Goal: Task Accomplishment & Management: Use online tool/utility

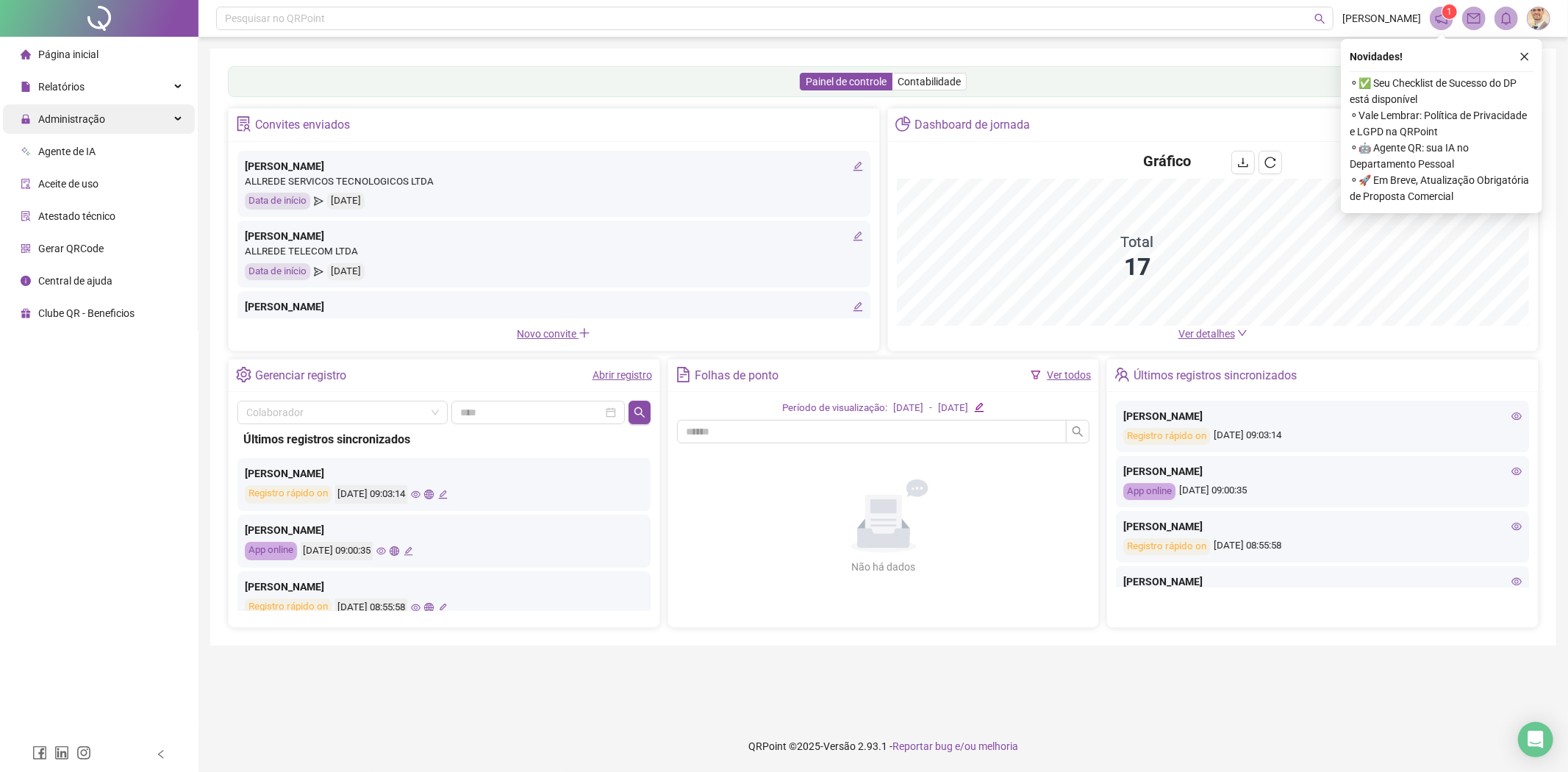
click at [121, 120] on div "Administração" at bounding box center [99, 118] width 192 height 29
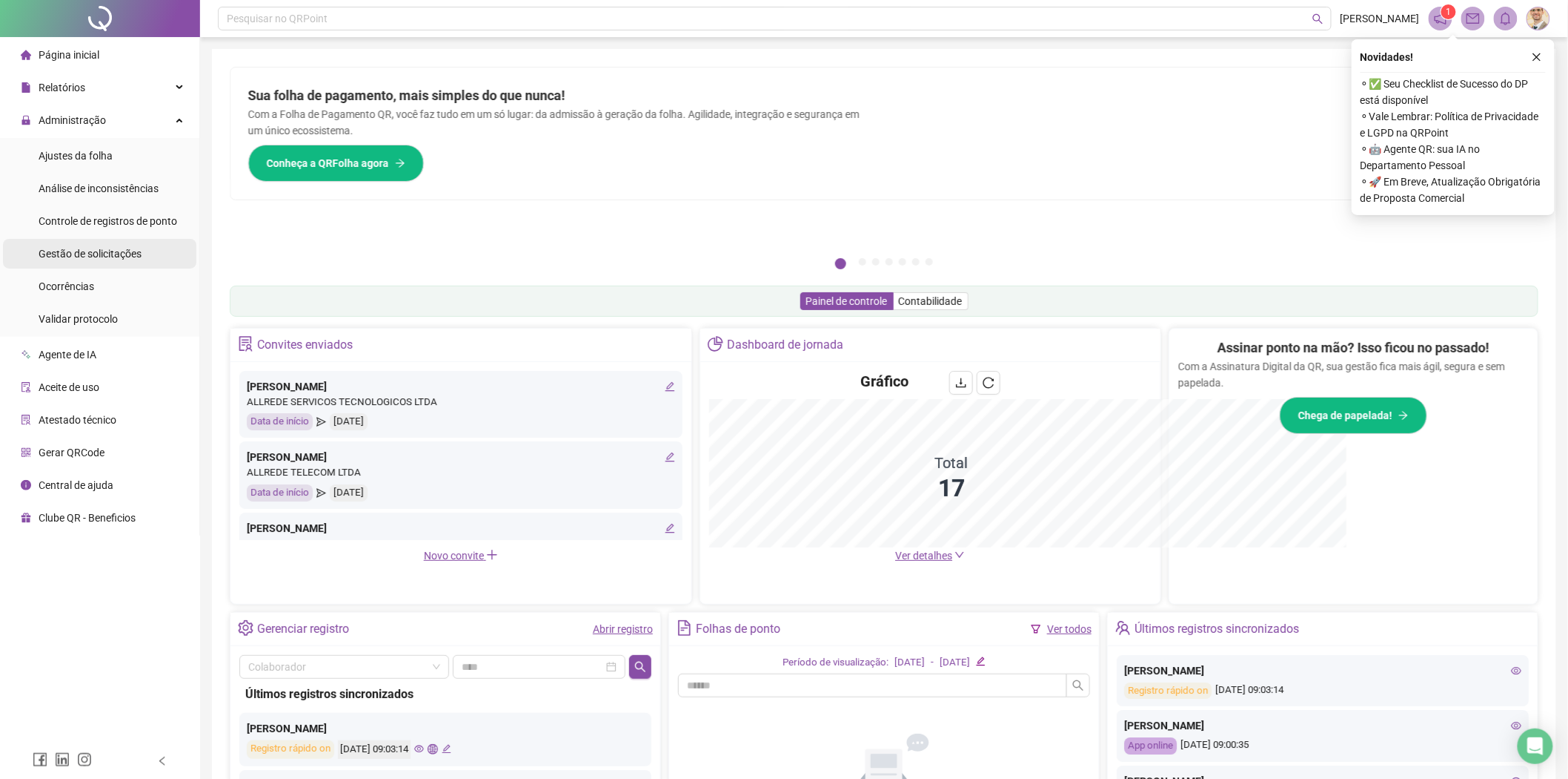
click at [97, 252] on span "Gestão de solicitações" at bounding box center [90, 253] width 103 height 12
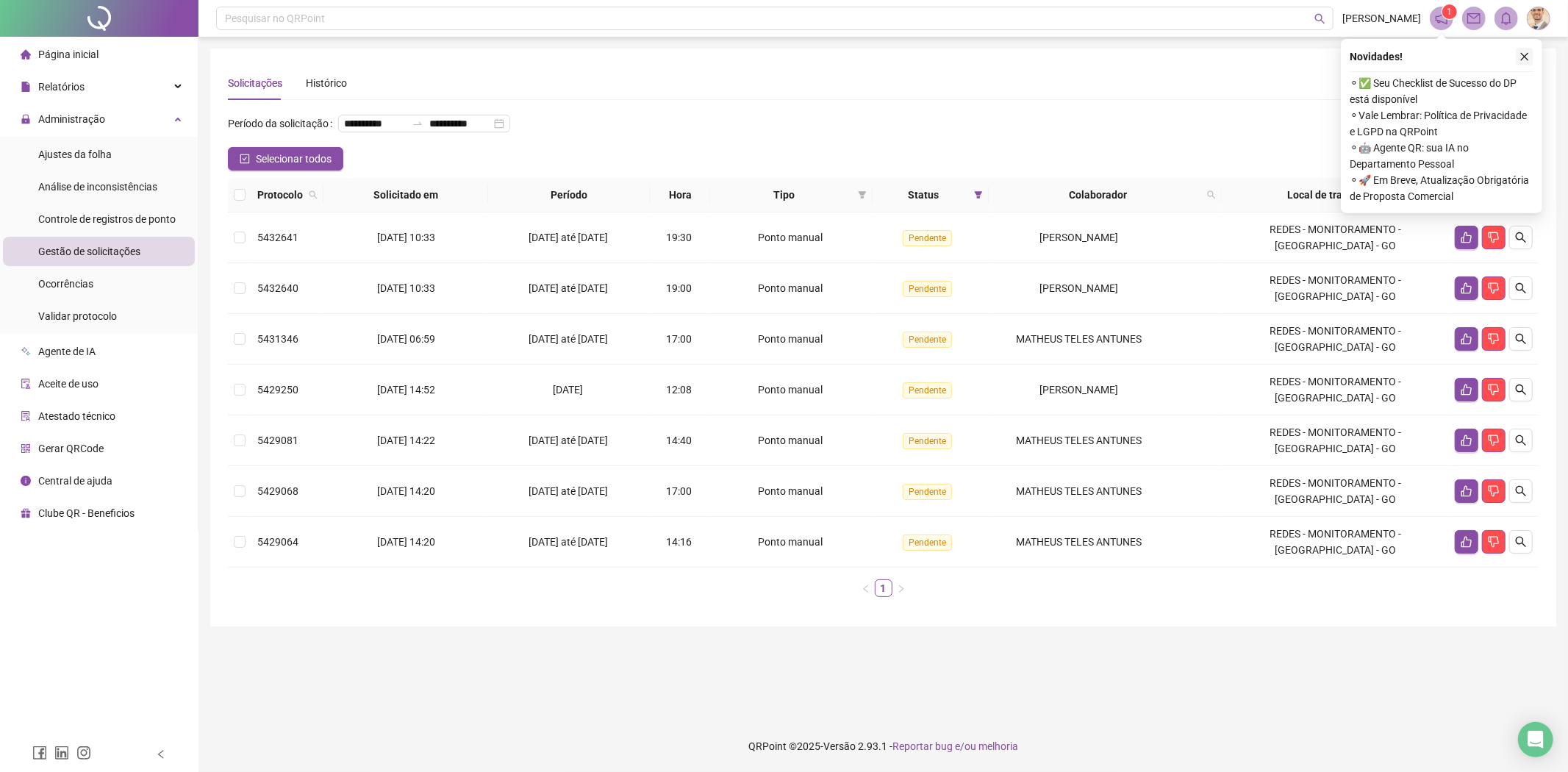
click at [1524, 53] on icon "close" at bounding box center [1525, 57] width 10 height 10
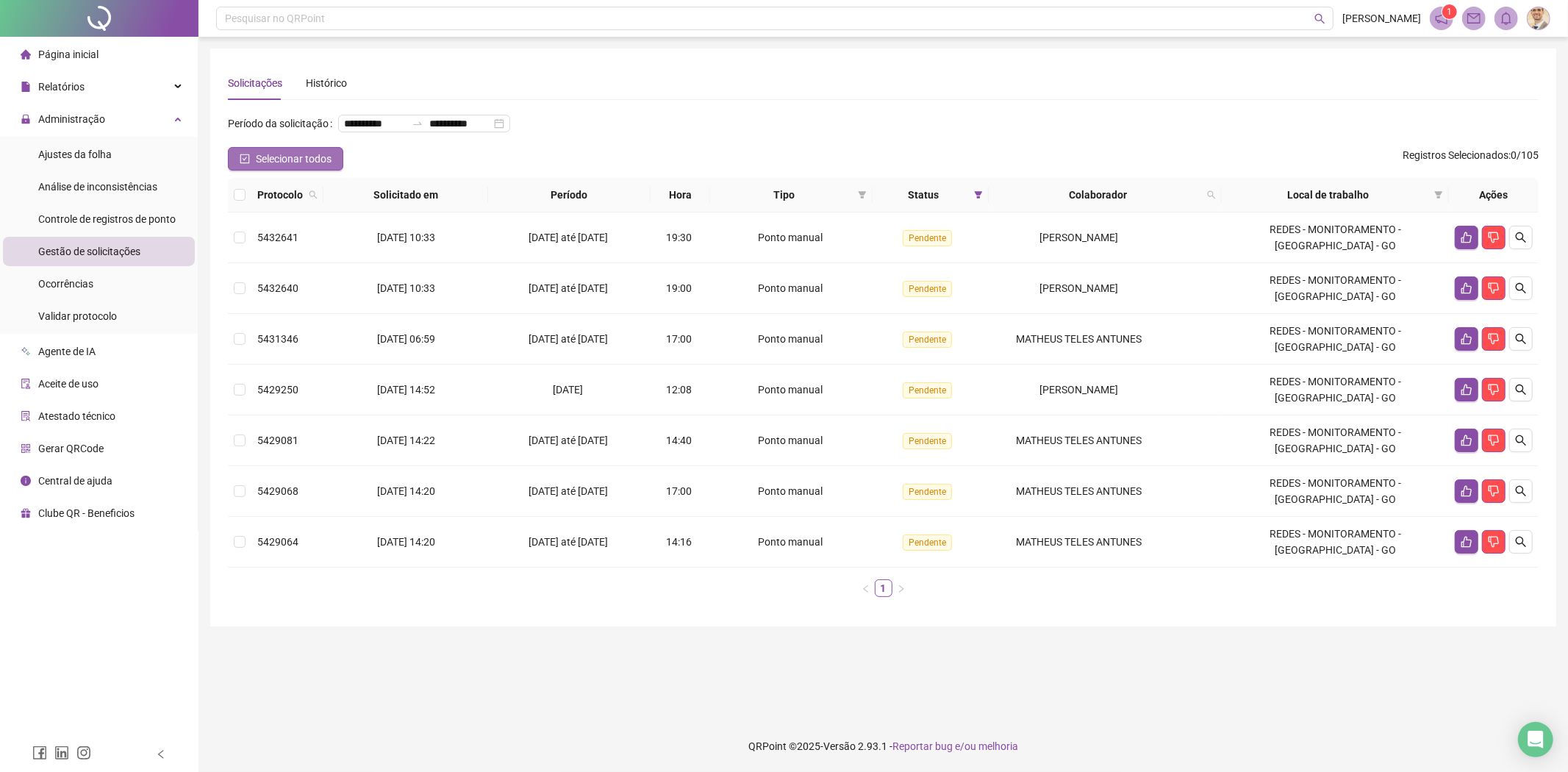
click at [256, 159] on span "Selecionar todos" at bounding box center [294, 158] width 76 height 16
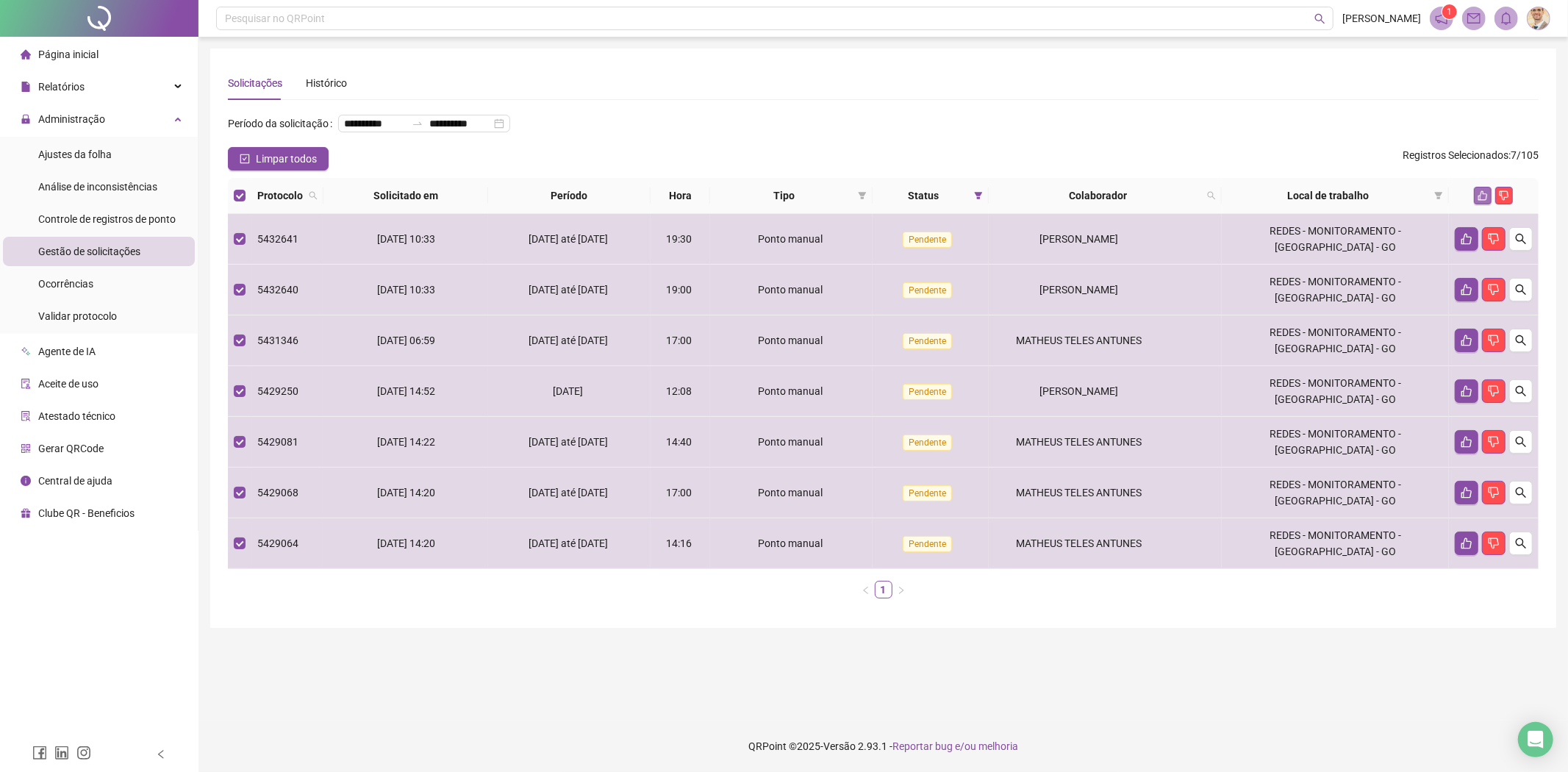
click at [1479, 199] on icon "like" at bounding box center [1483, 195] width 10 height 10
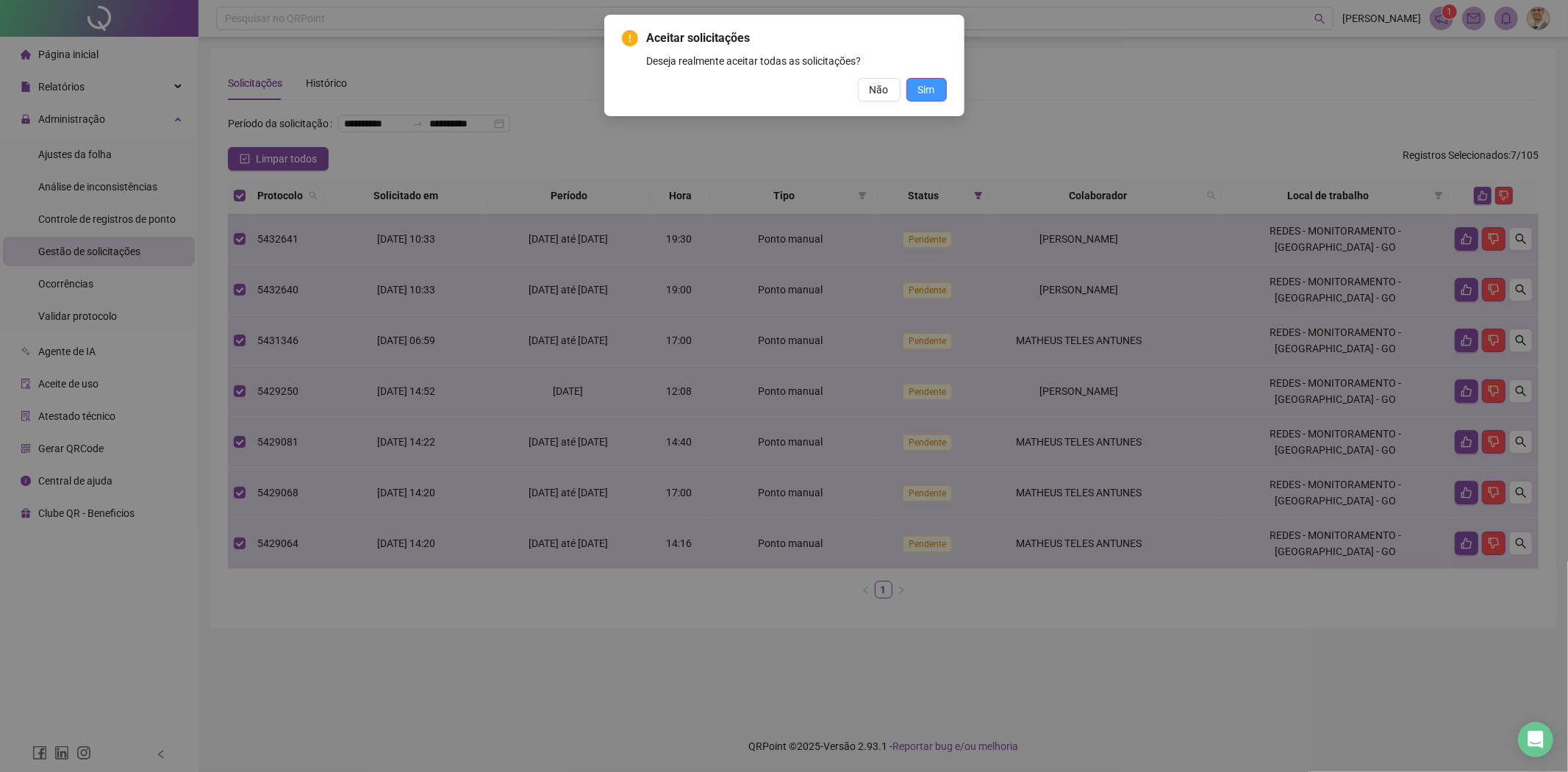
click at [931, 93] on span "Sim" at bounding box center [927, 89] width 17 height 16
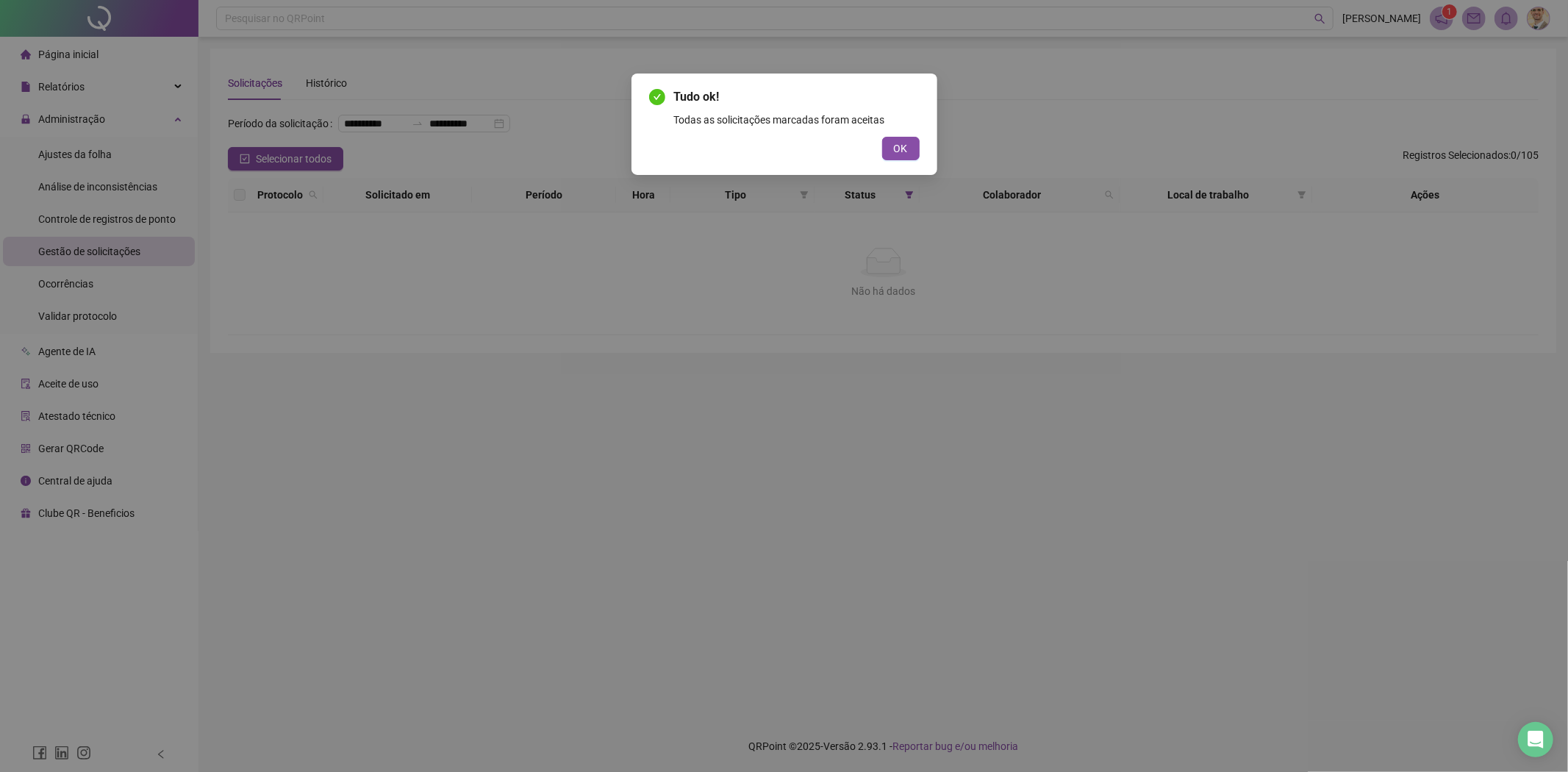
drag, startPoint x: 900, startPoint y: 156, endPoint x: 884, endPoint y: 154, distance: 16.1
click at [900, 156] on span "OK" at bounding box center [901, 148] width 14 height 16
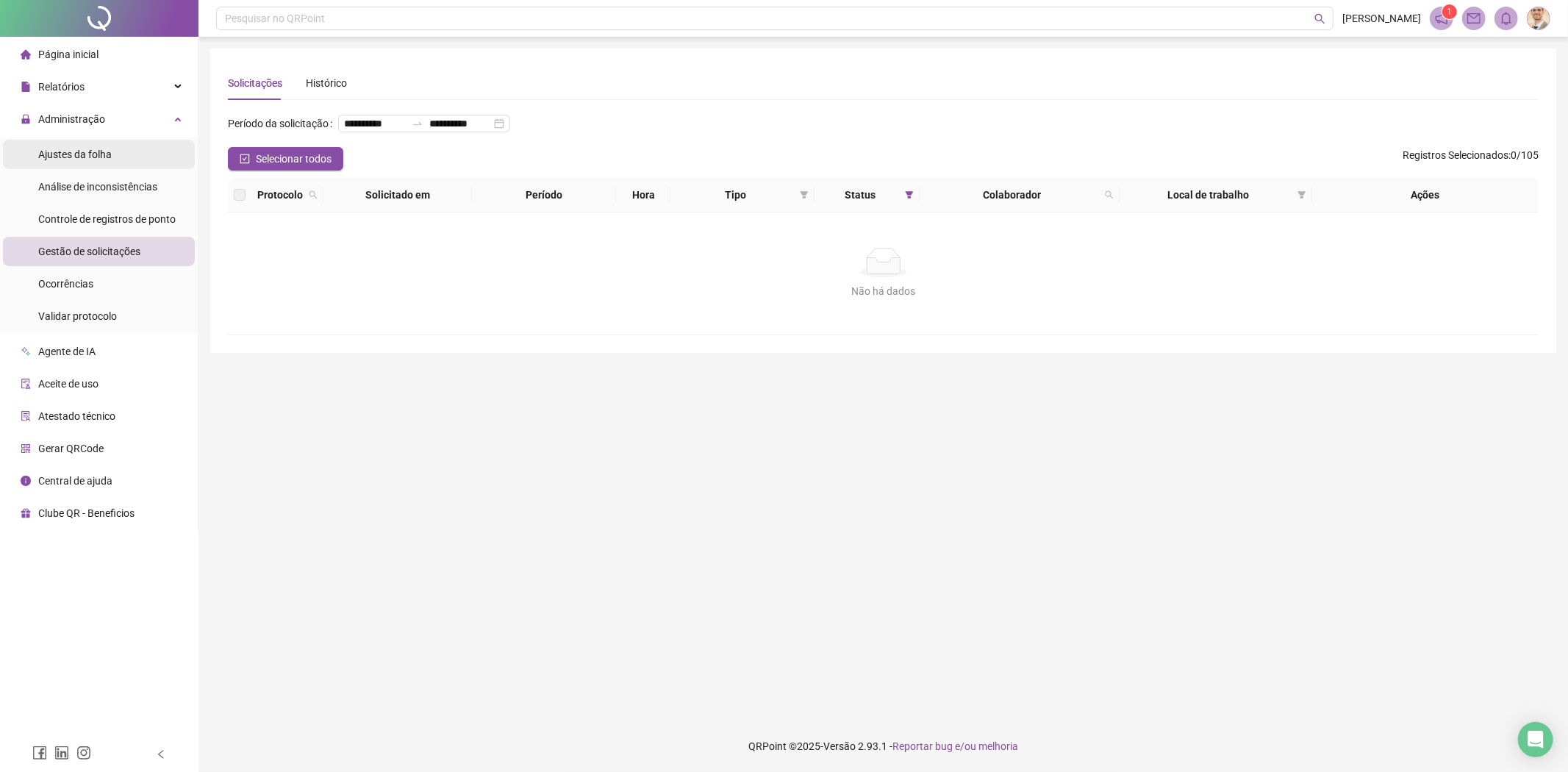
click at [135, 158] on li "Ajustes da folha" at bounding box center [99, 153] width 192 height 29
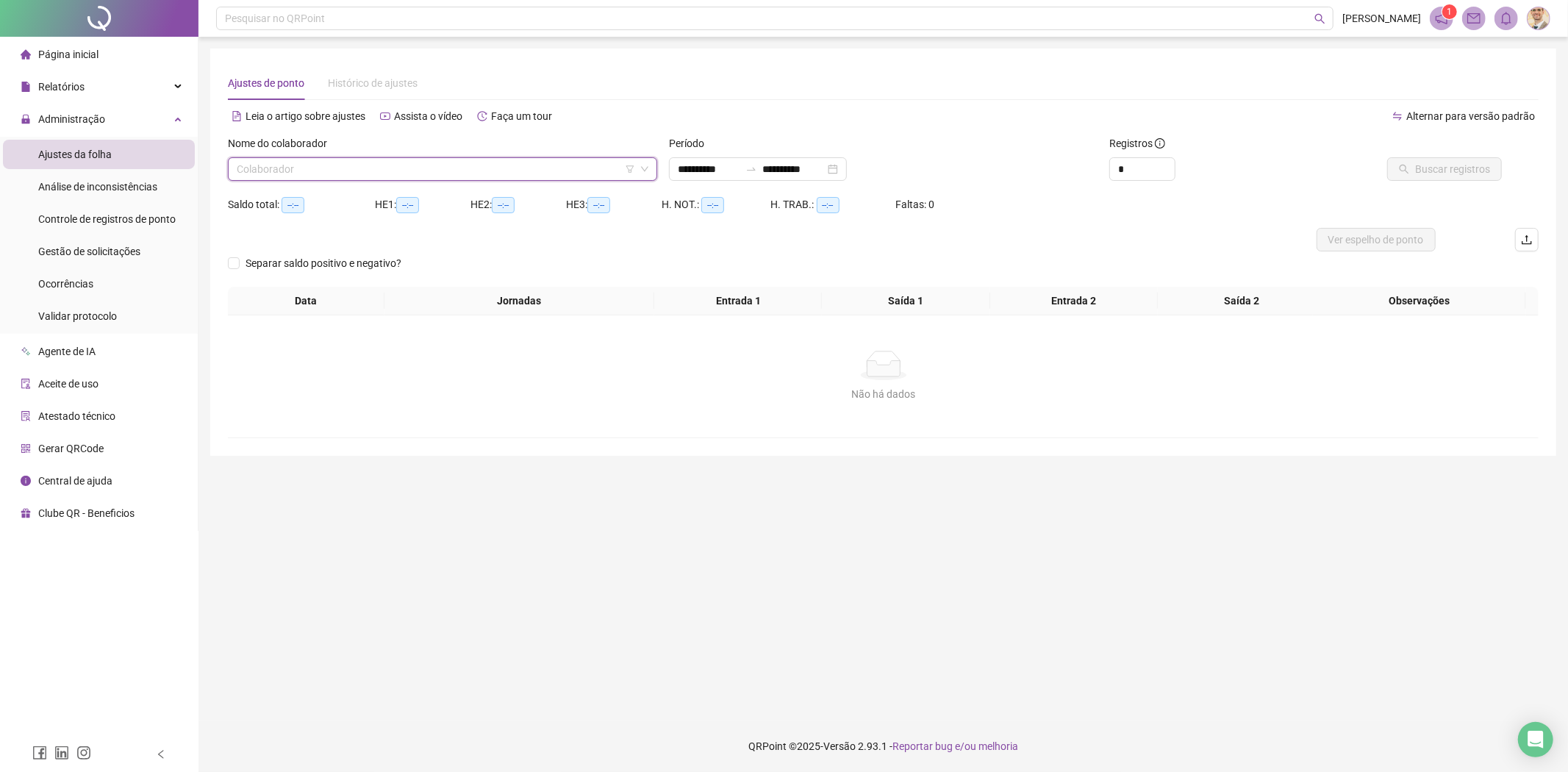
click at [526, 171] on input "search" at bounding box center [436, 169] width 399 height 22
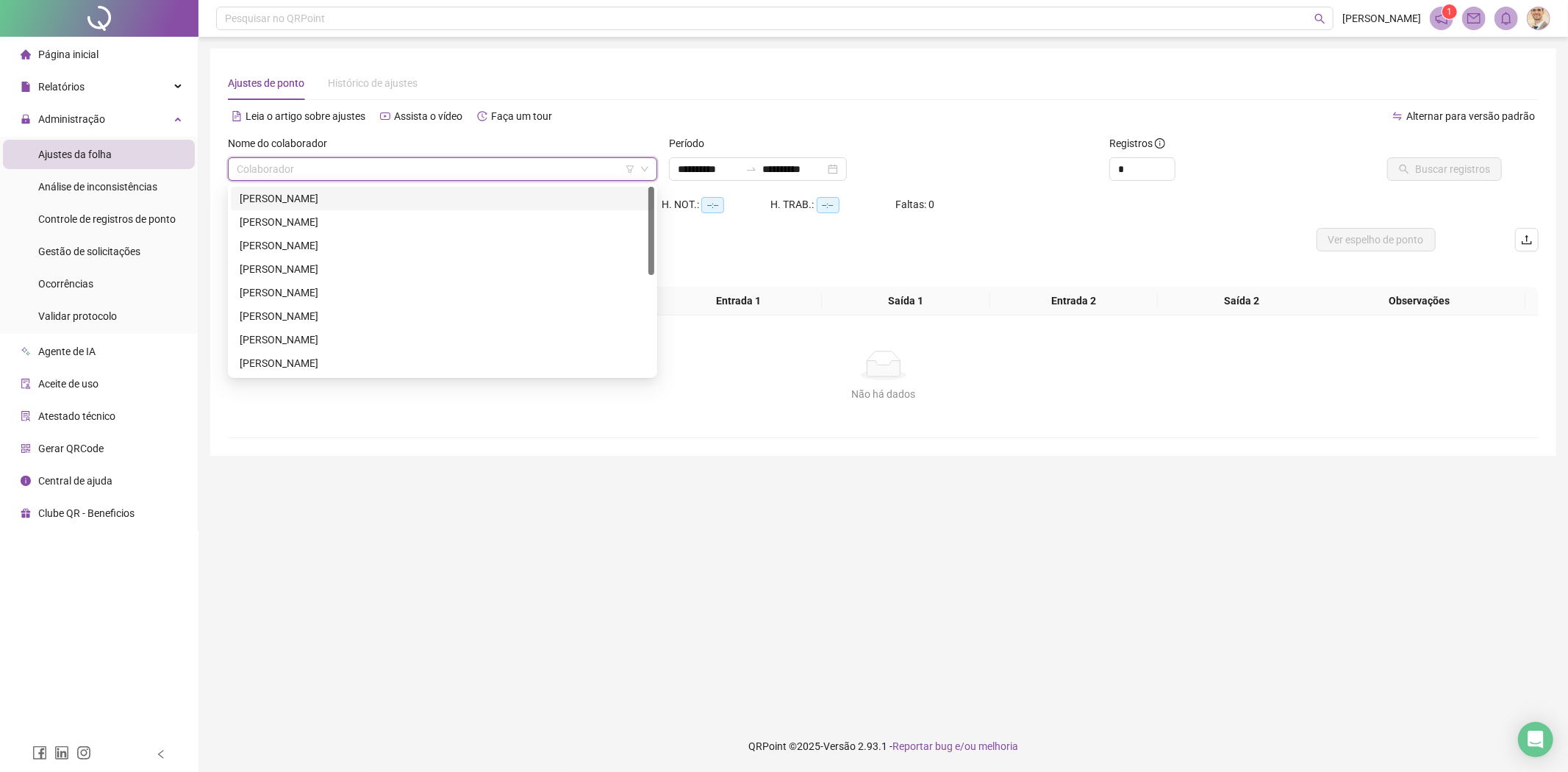
click at [355, 197] on div "[PERSON_NAME]" at bounding box center [442, 198] width 406 height 16
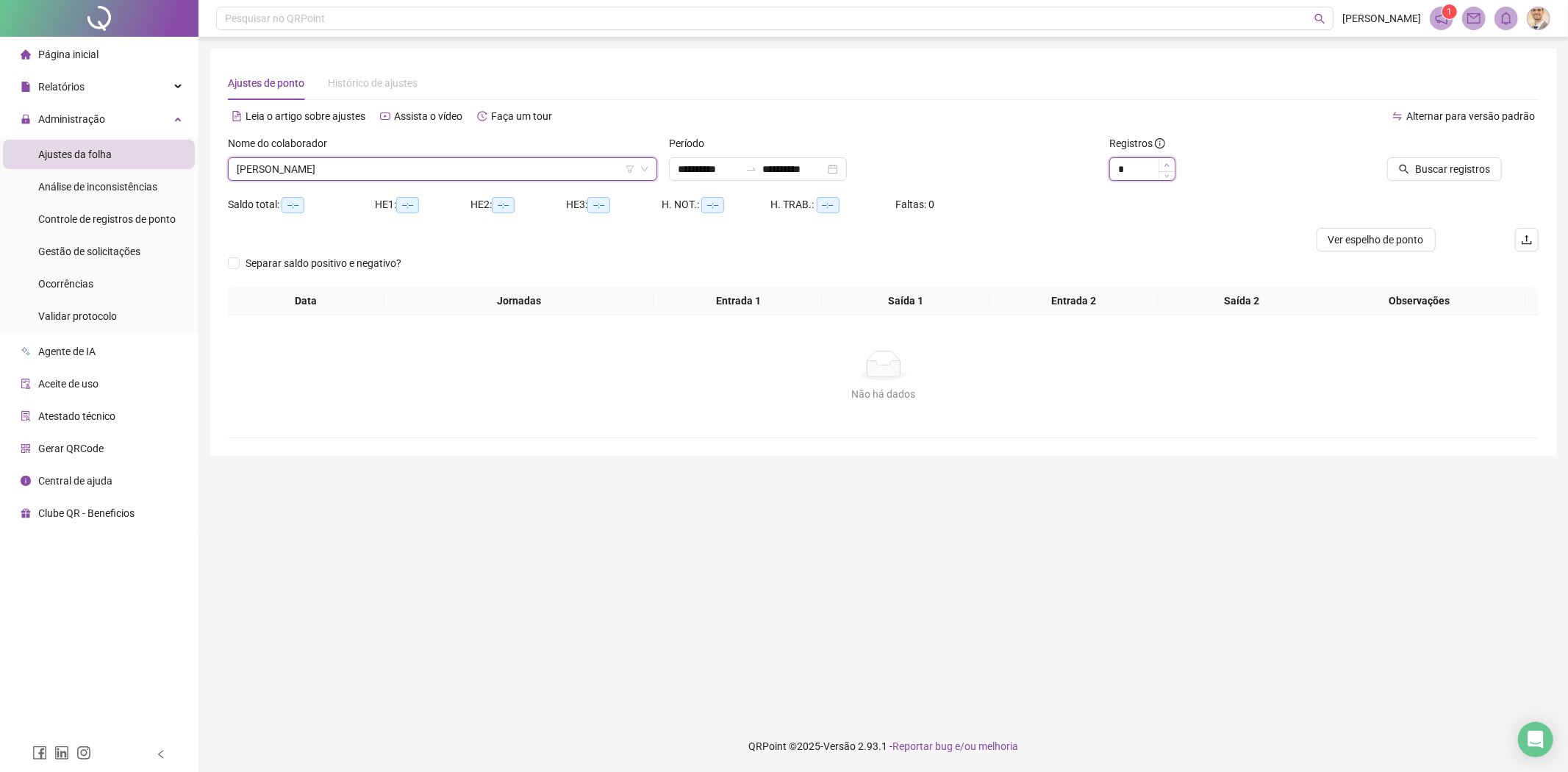
click at [1169, 159] on span "Increase Value" at bounding box center [1166, 165] width 16 height 13
type input "*"
click at [1169, 159] on span "Increase Value" at bounding box center [1166, 165] width 16 height 13
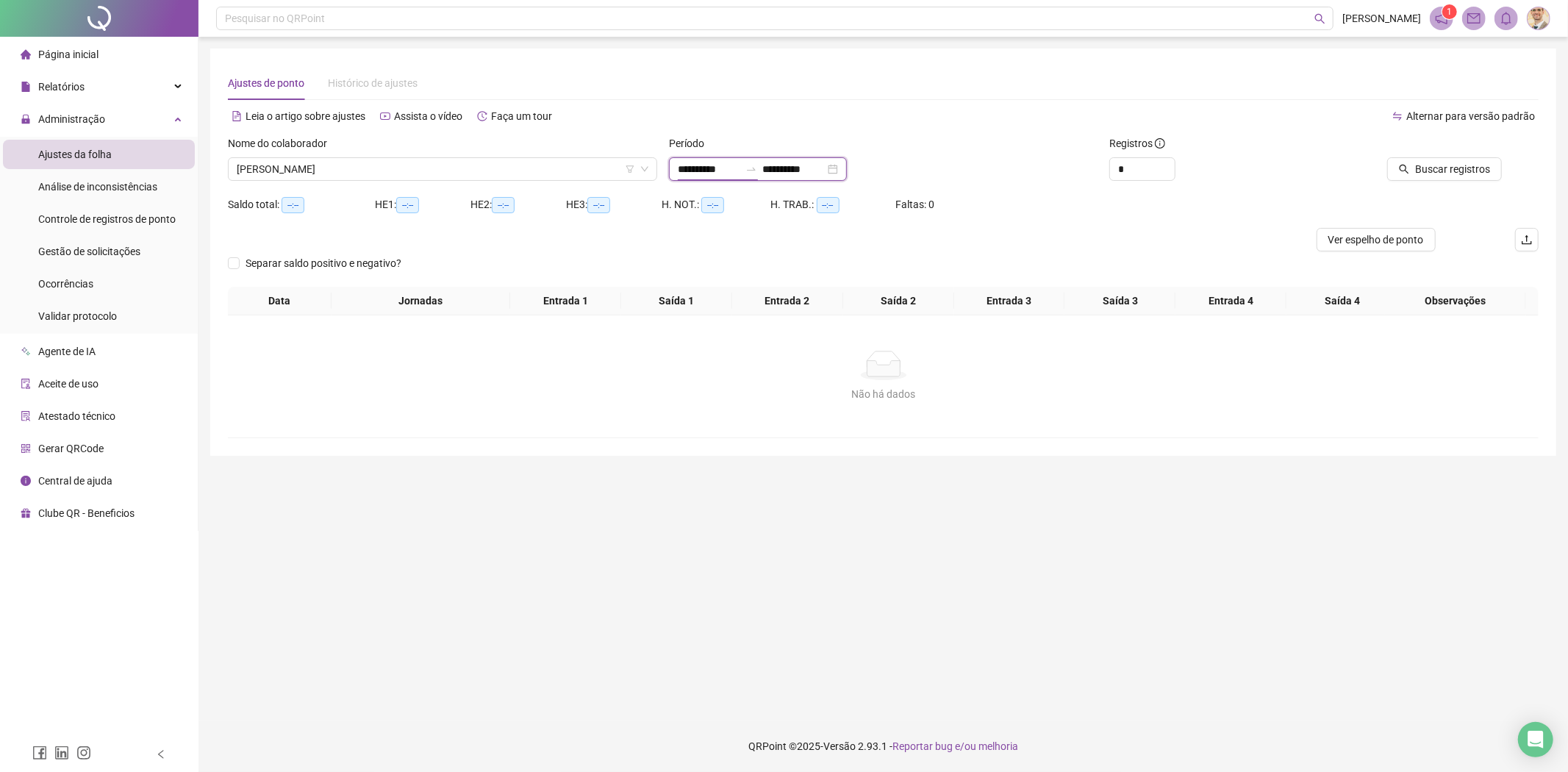
click at [729, 171] on input "**********" at bounding box center [709, 168] width 62 height 16
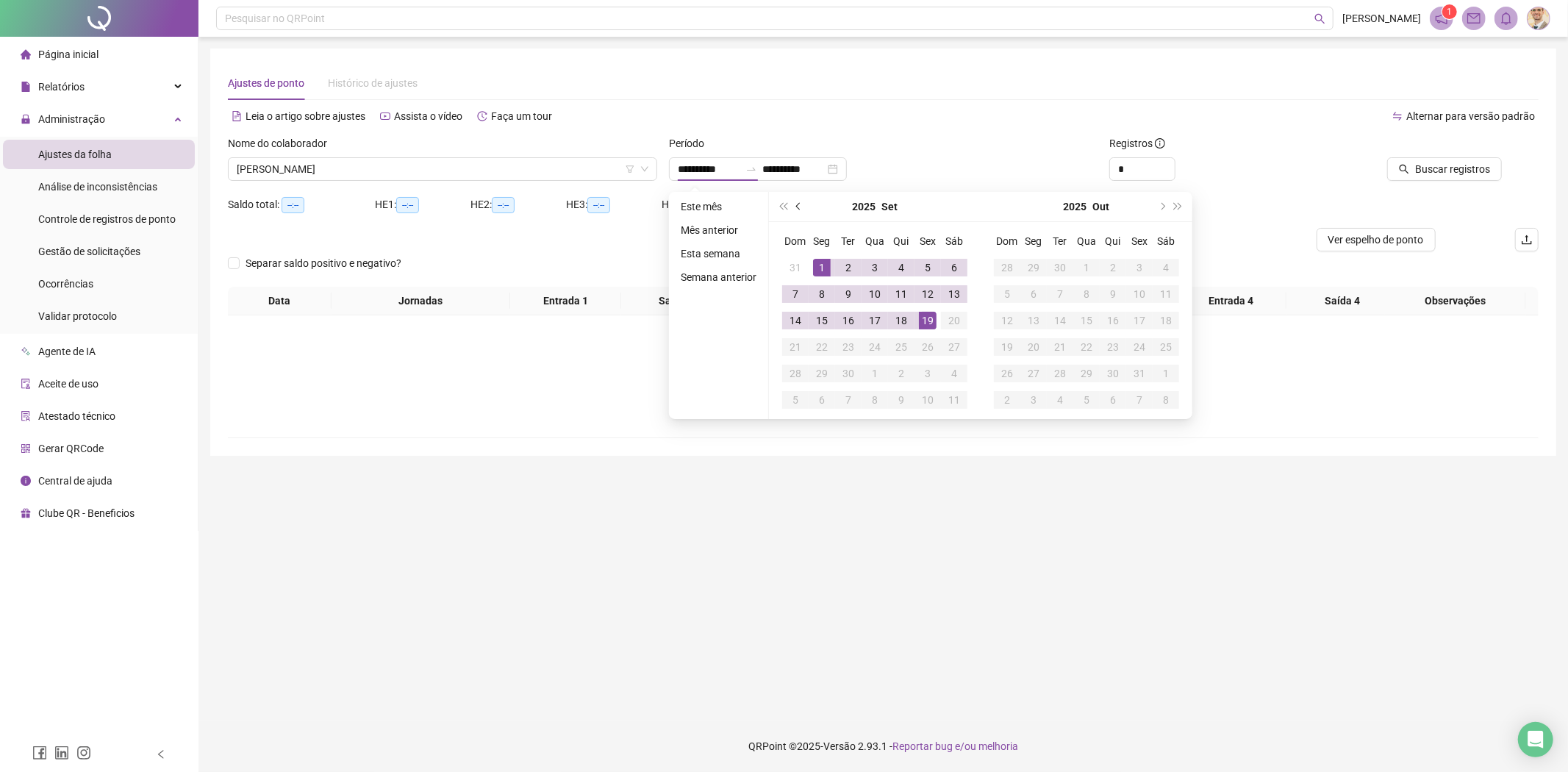
click at [799, 204] on span "prev-year" at bounding box center [800, 206] width 8 height 8
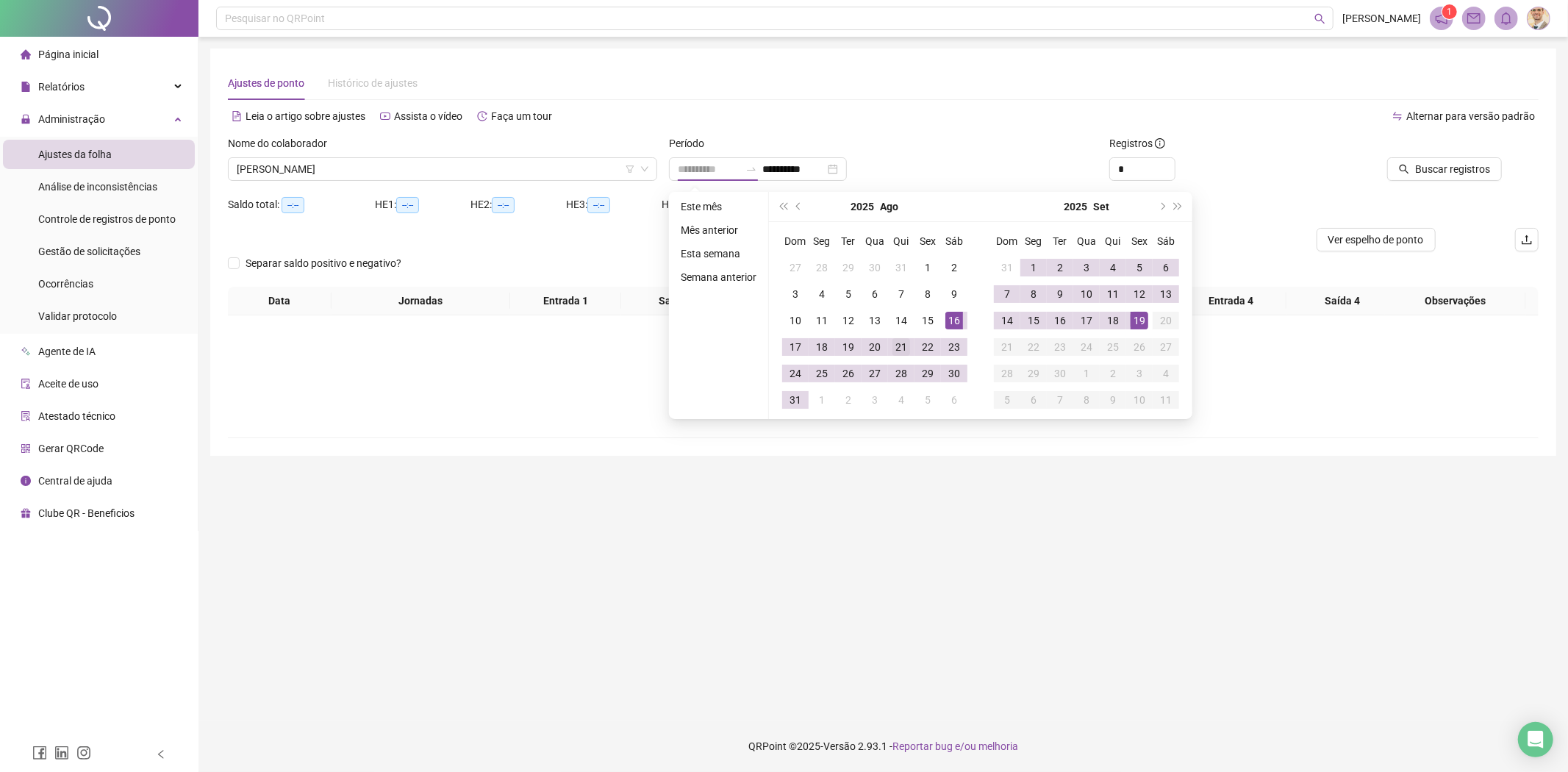
type input "**********"
click at [898, 345] on div "21" at bounding box center [901, 346] width 18 height 18
type input "**********"
click at [1139, 319] on div "19" at bounding box center [1139, 320] width 18 height 18
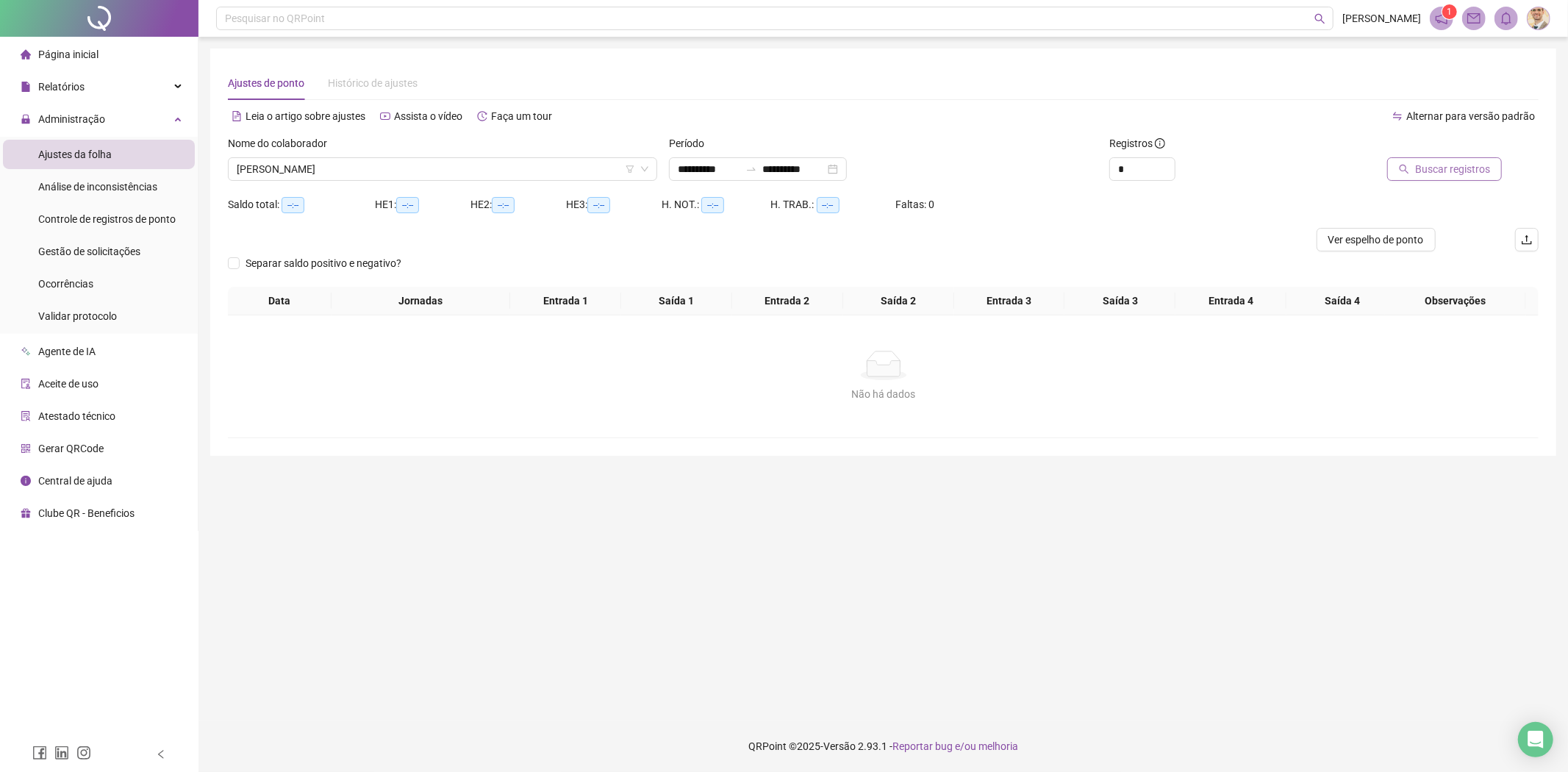
click at [1428, 172] on span "Buscar registros" at bounding box center [1453, 168] width 75 height 16
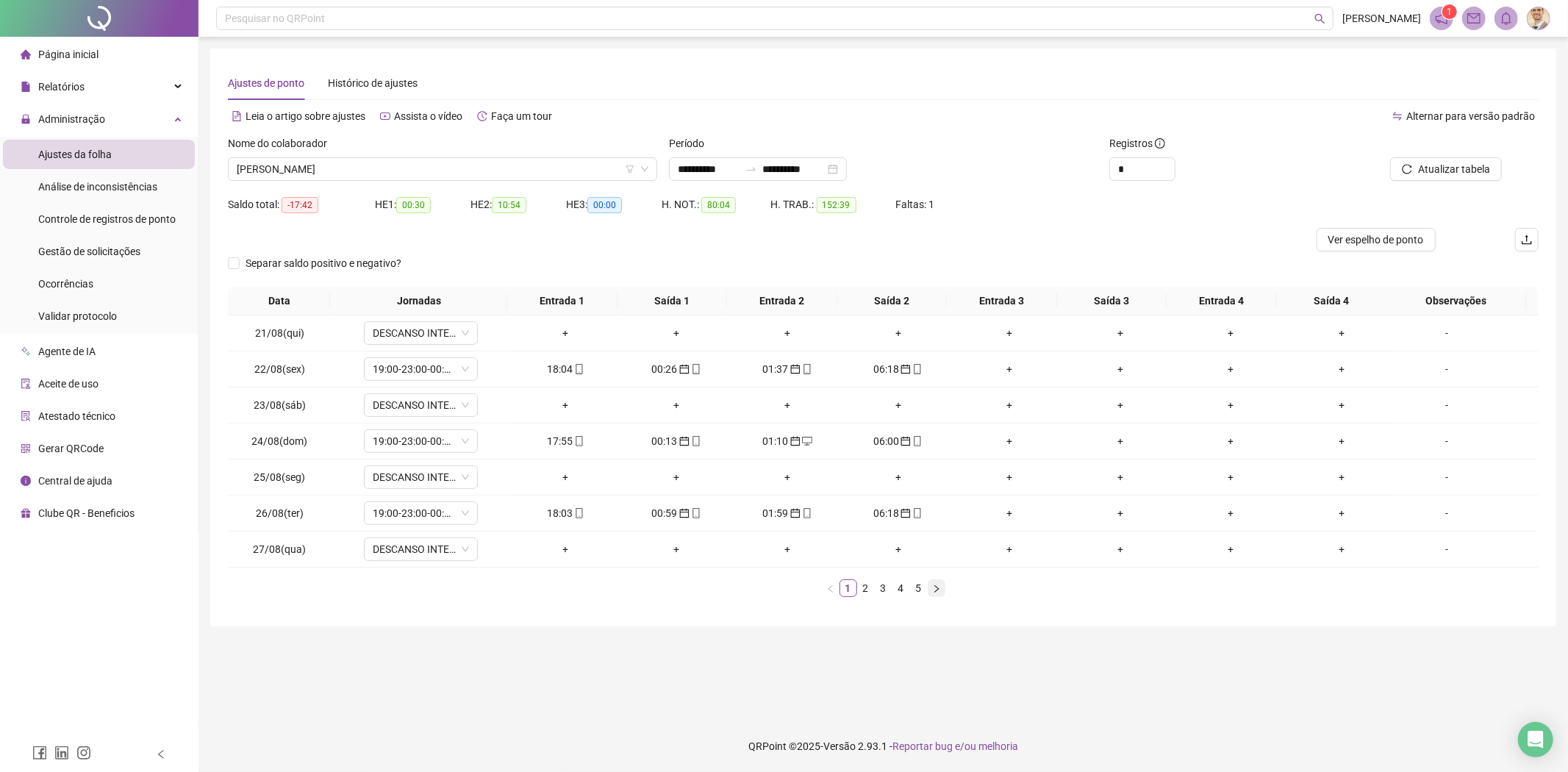
click at [937, 589] on icon "right" at bounding box center [937, 589] width 9 height 9
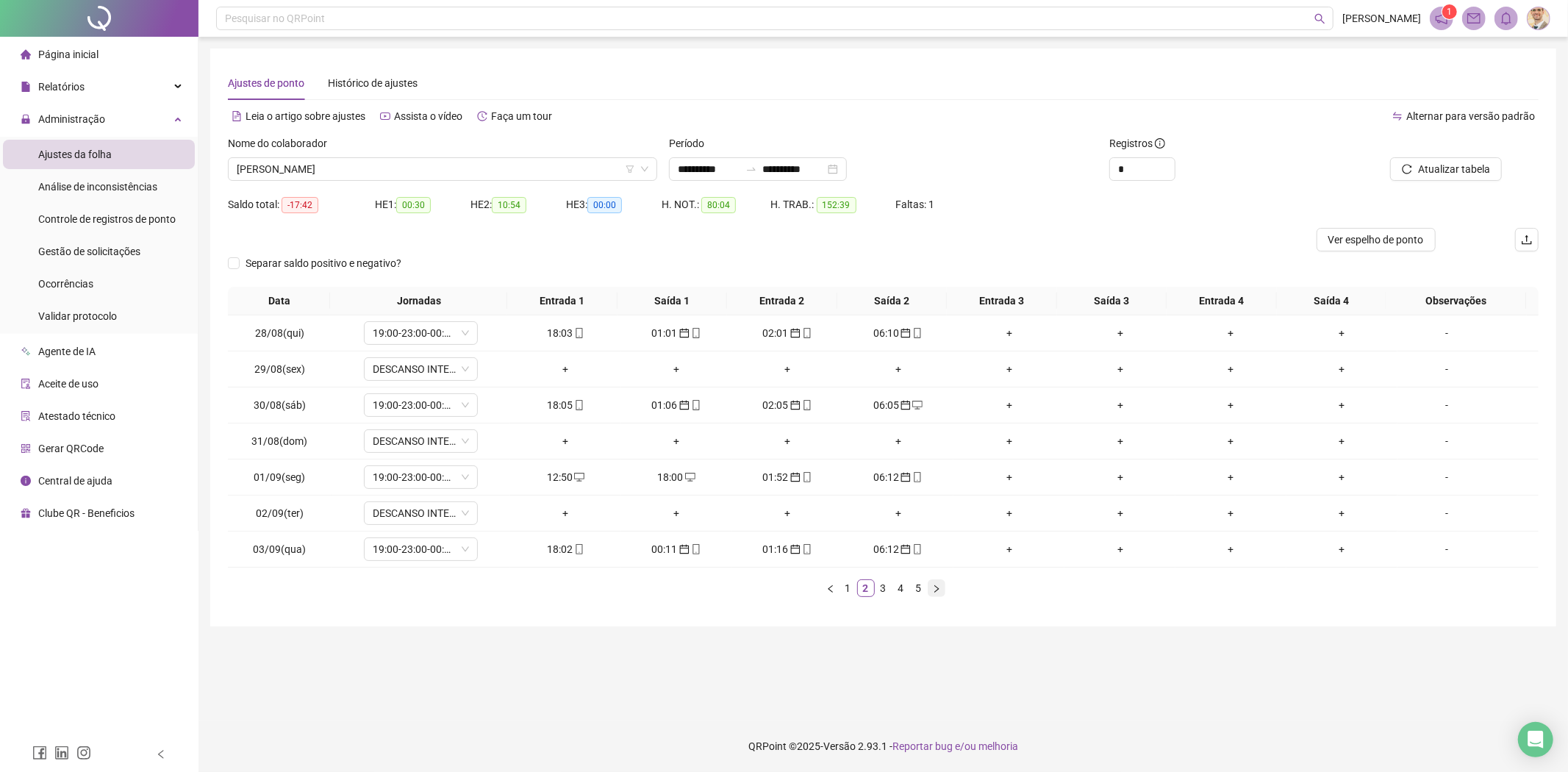
click at [937, 589] on icon "right" at bounding box center [937, 589] width 9 height 9
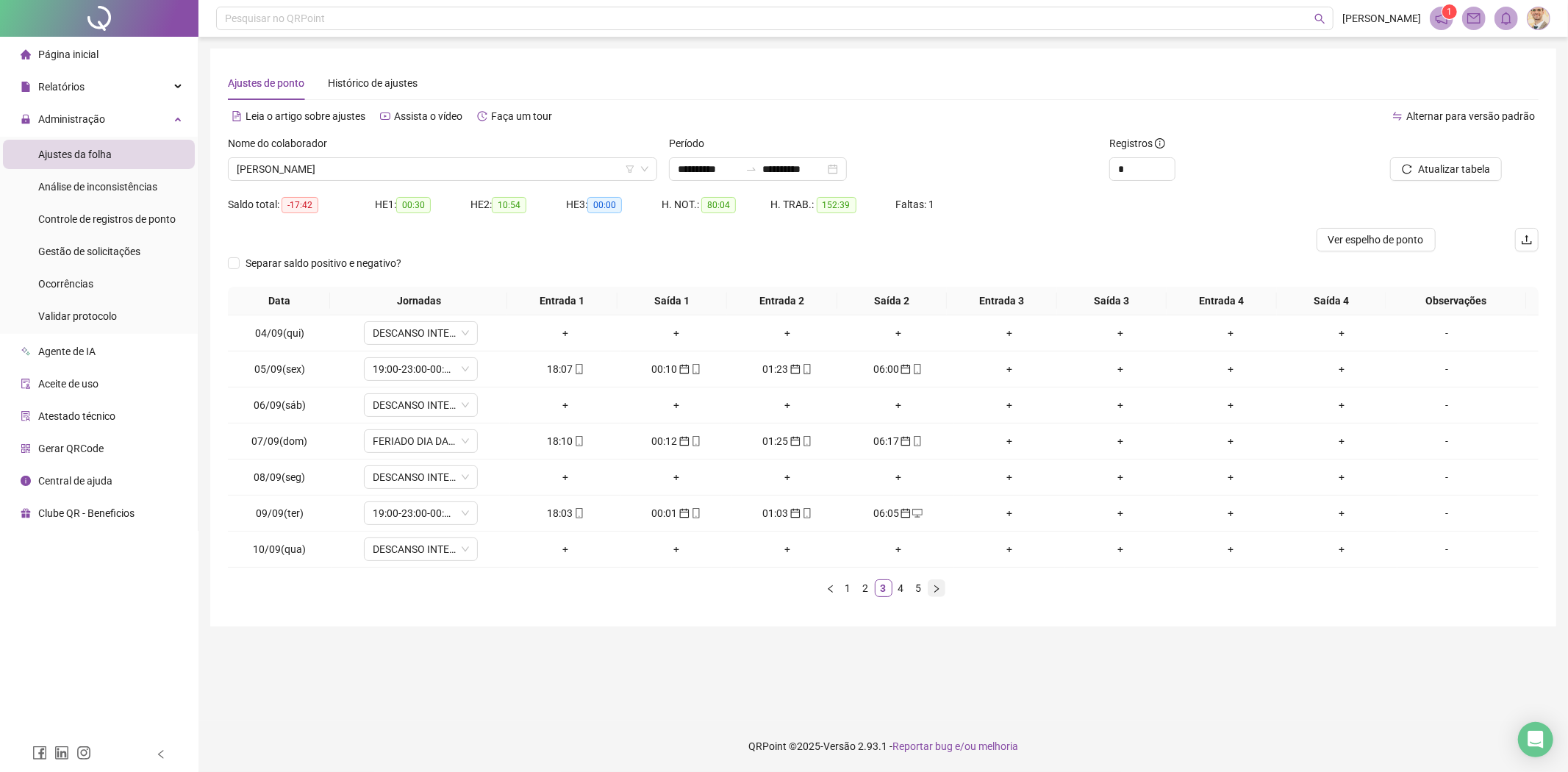
click at [937, 589] on icon "right" at bounding box center [937, 589] width 9 height 9
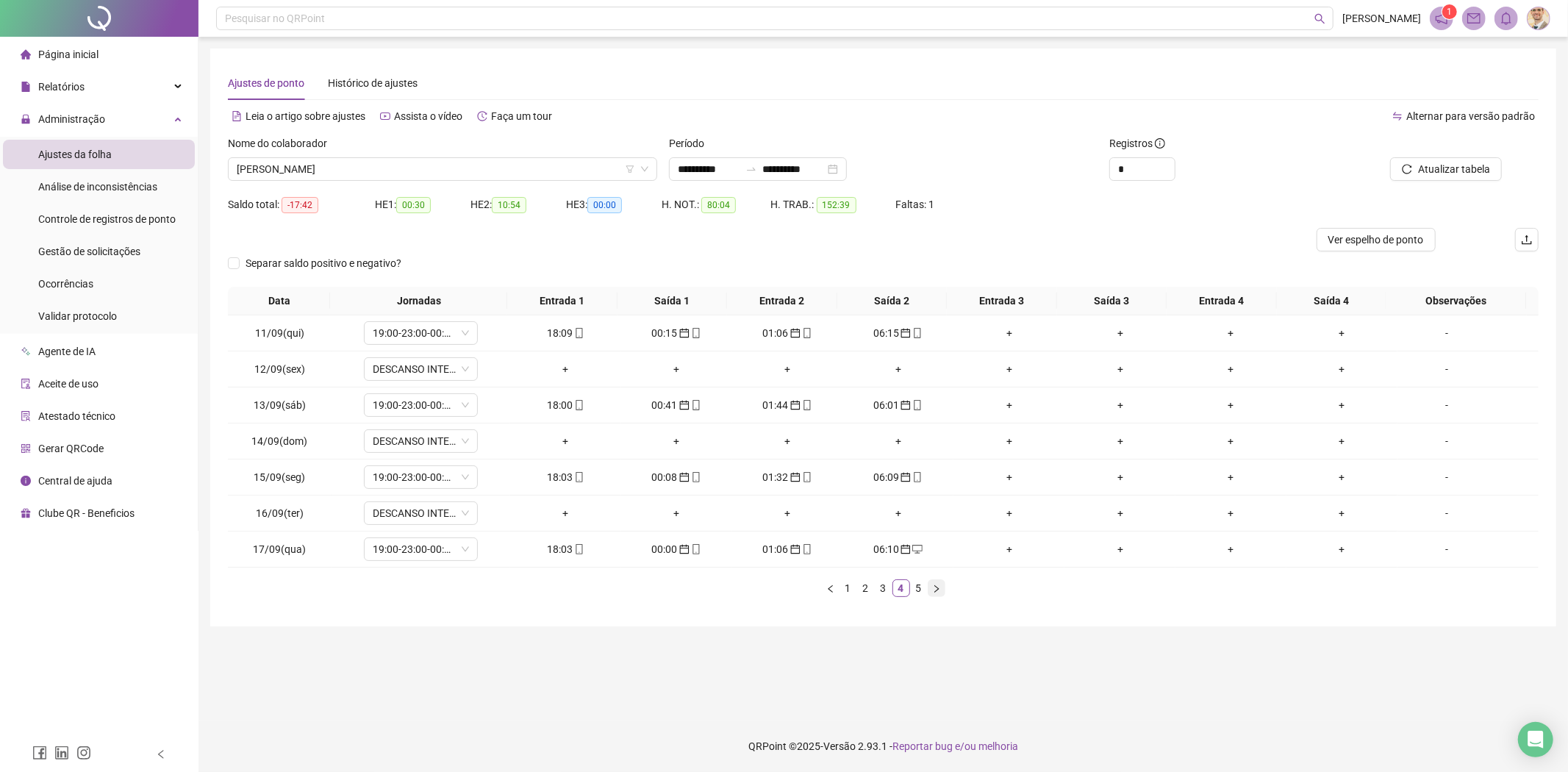
click at [937, 589] on icon "right" at bounding box center [937, 589] width 9 height 9
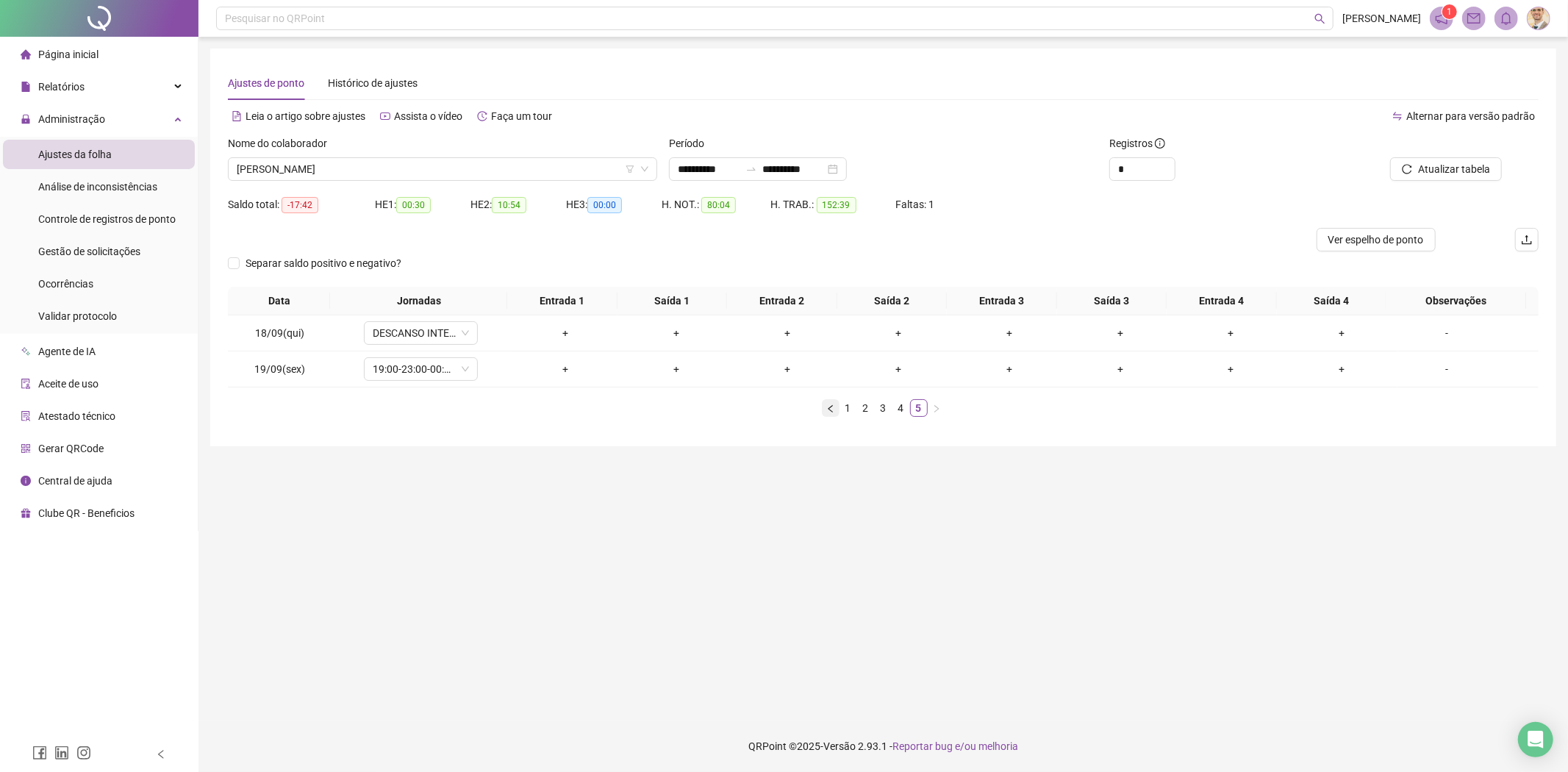
click at [831, 409] on icon "left" at bounding box center [831, 409] width 9 height 9
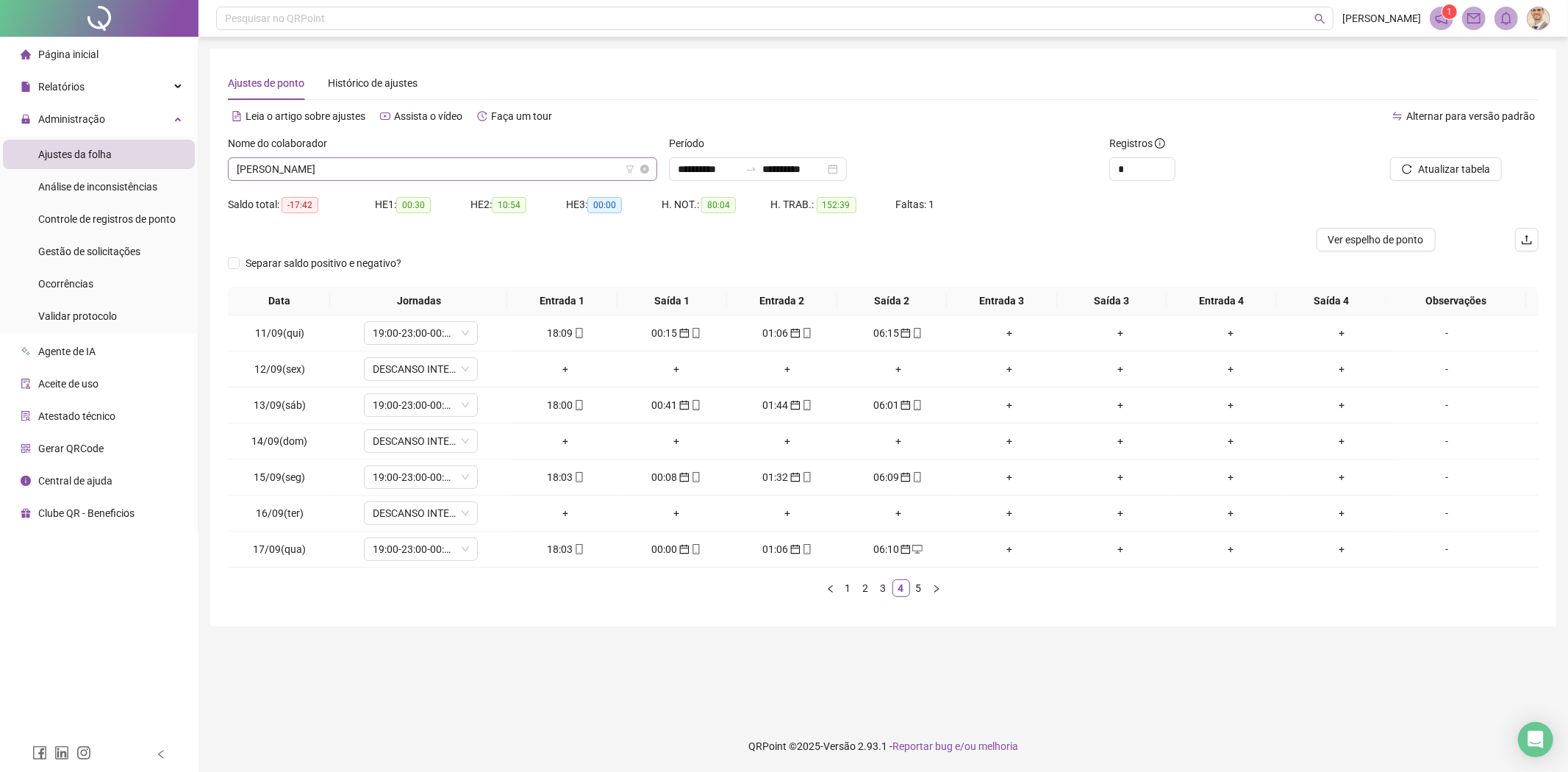
click at [398, 177] on span "[PERSON_NAME]" at bounding box center [443, 169] width 412 height 22
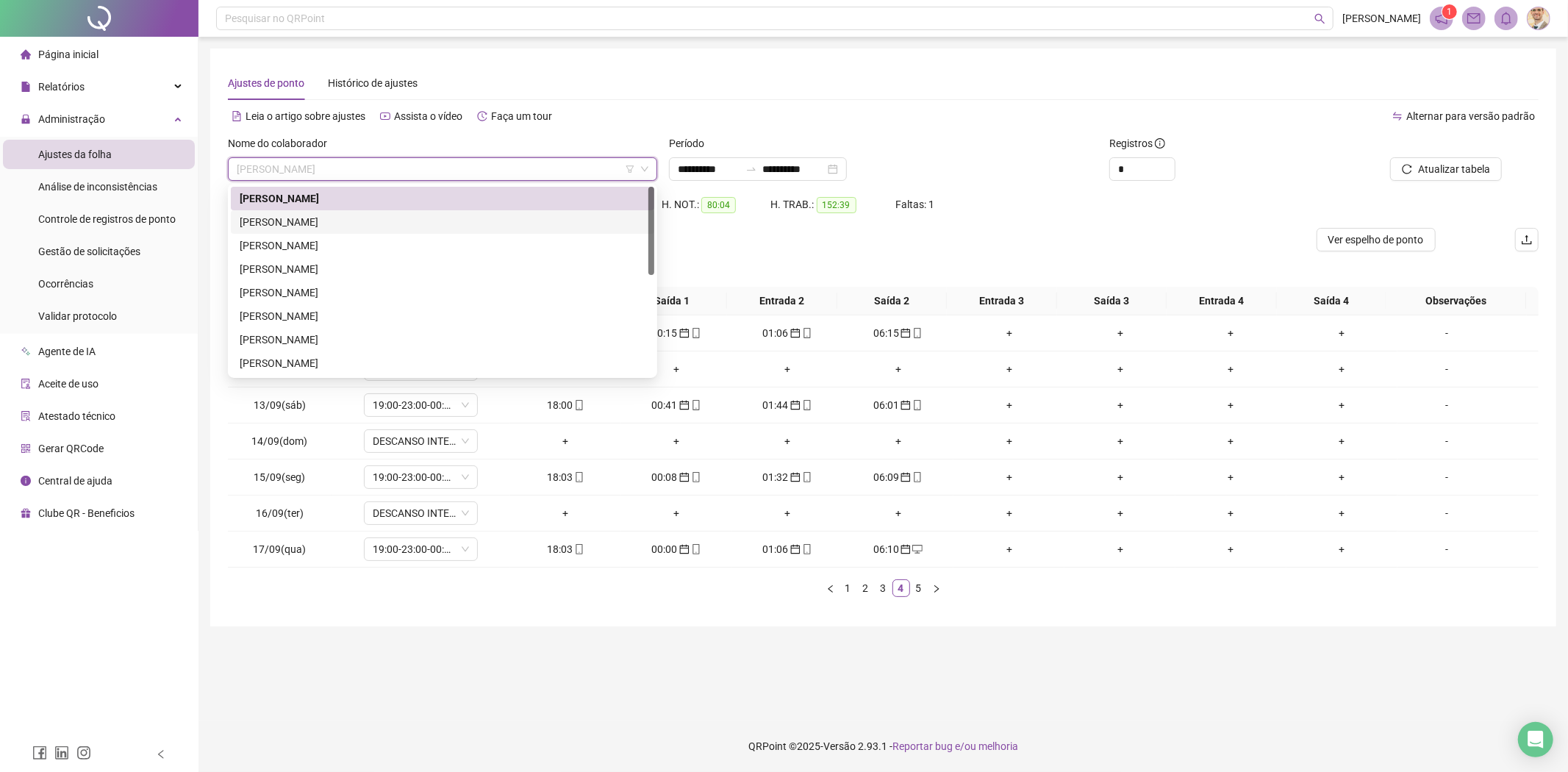
click at [343, 219] on div "[PERSON_NAME]" at bounding box center [442, 222] width 406 height 16
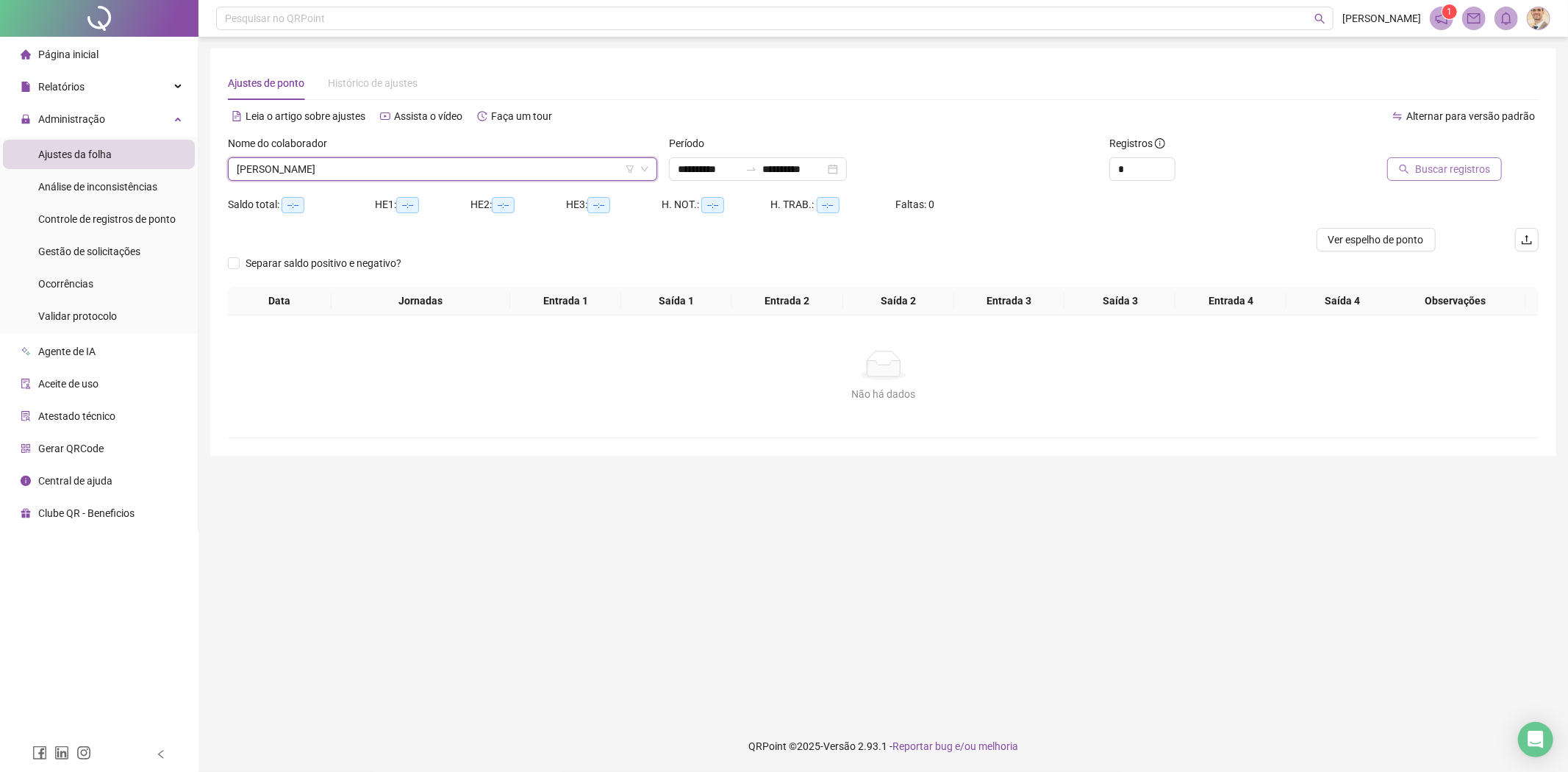
click at [1417, 166] on button "Buscar registros" at bounding box center [1445, 169] width 115 height 23
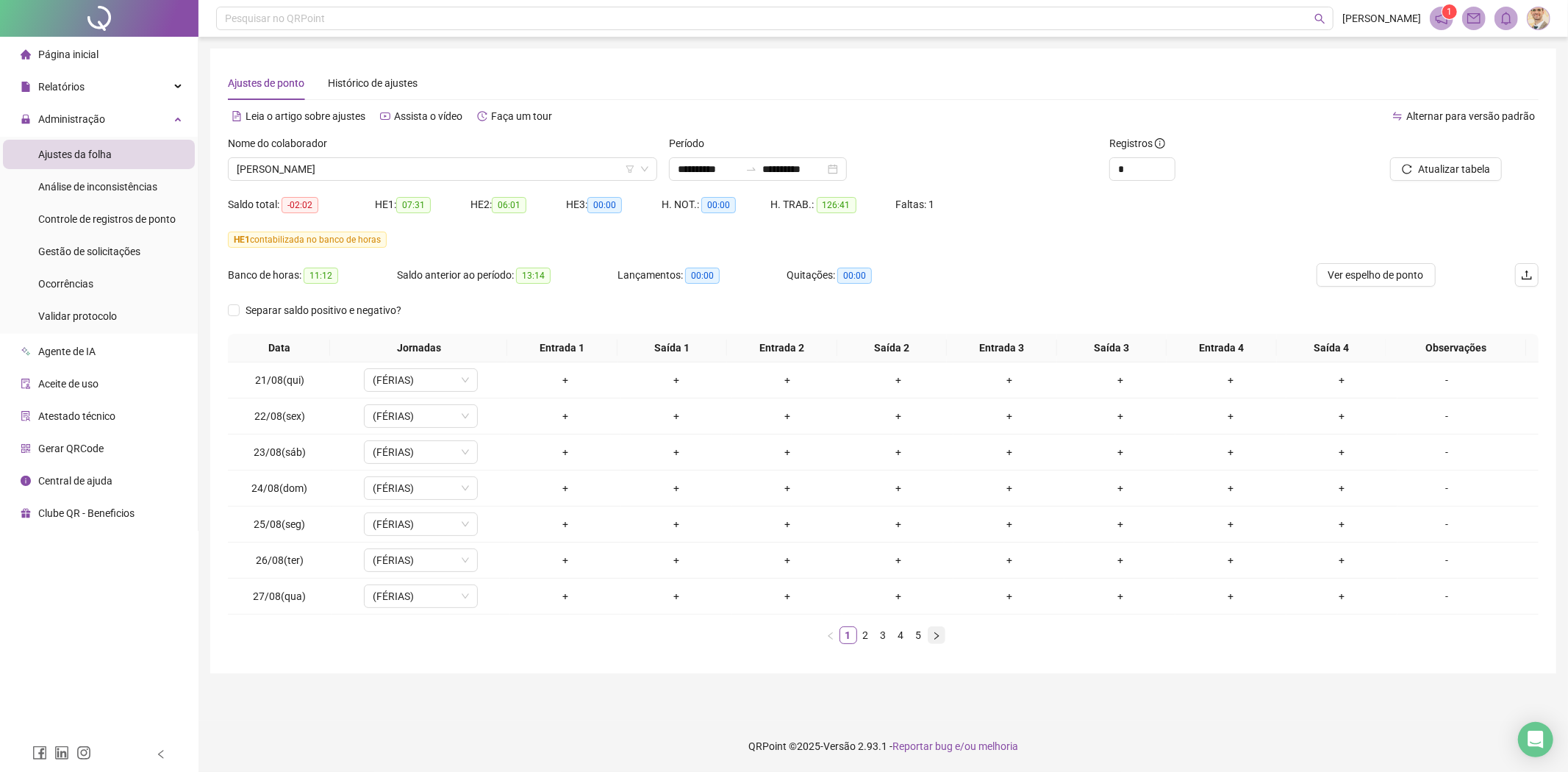
click at [939, 637] on icon "right" at bounding box center [937, 635] width 9 height 9
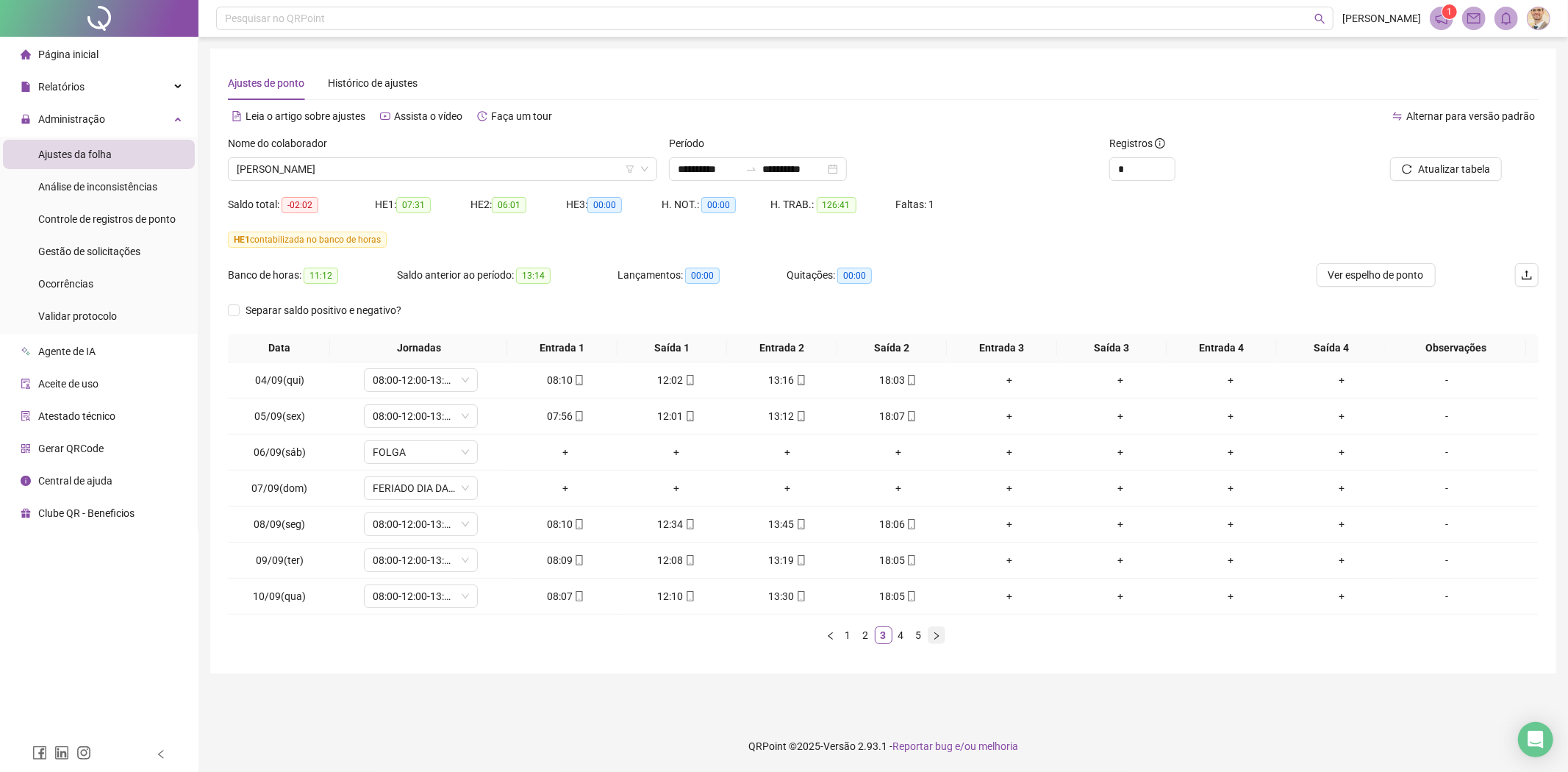
click at [939, 637] on icon "right" at bounding box center [937, 635] width 9 height 9
click at [936, 637] on icon "right" at bounding box center [936, 634] width 4 height 8
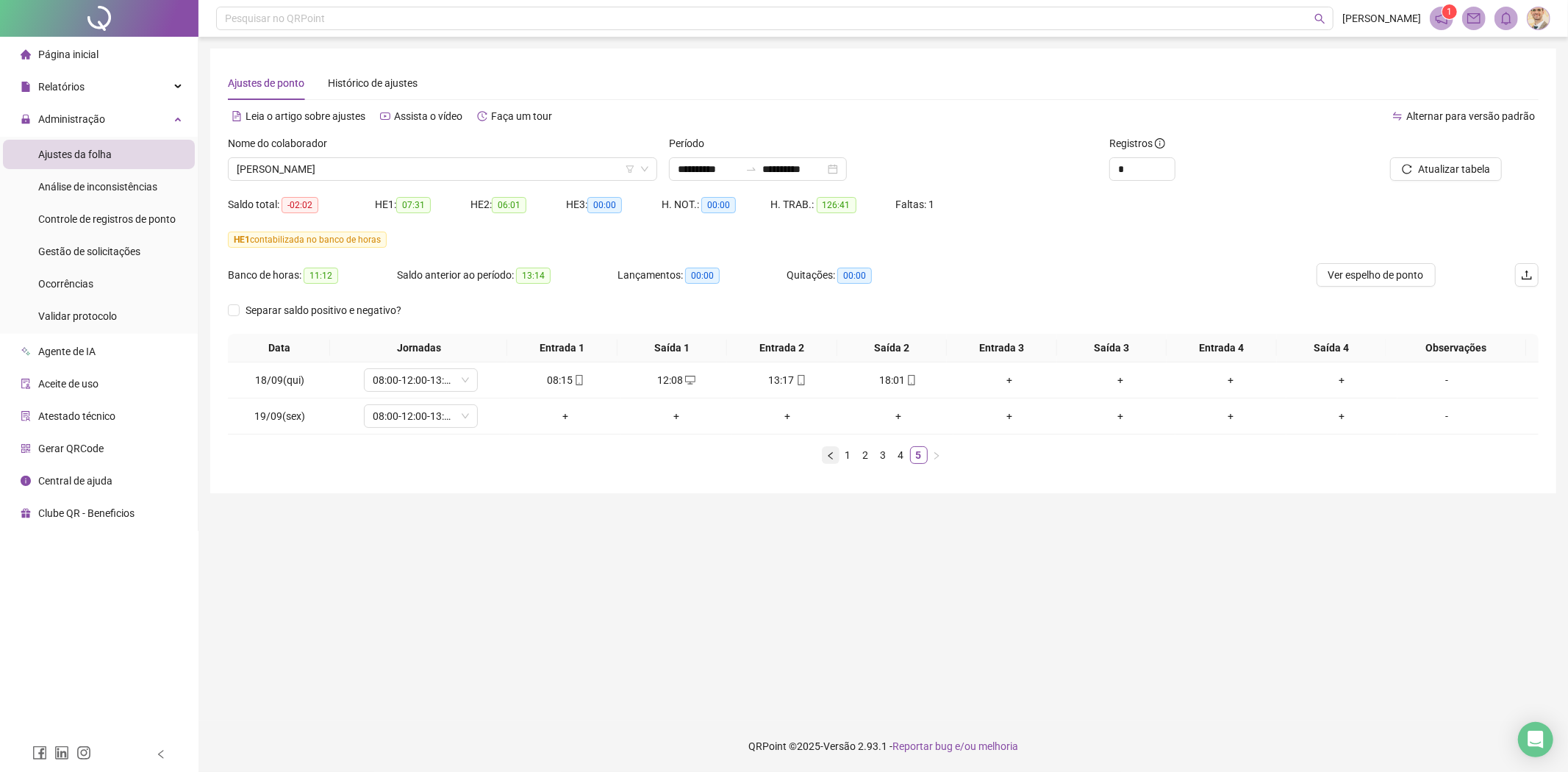
click at [827, 456] on icon "left" at bounding box center [831, 455] width 9 height 9
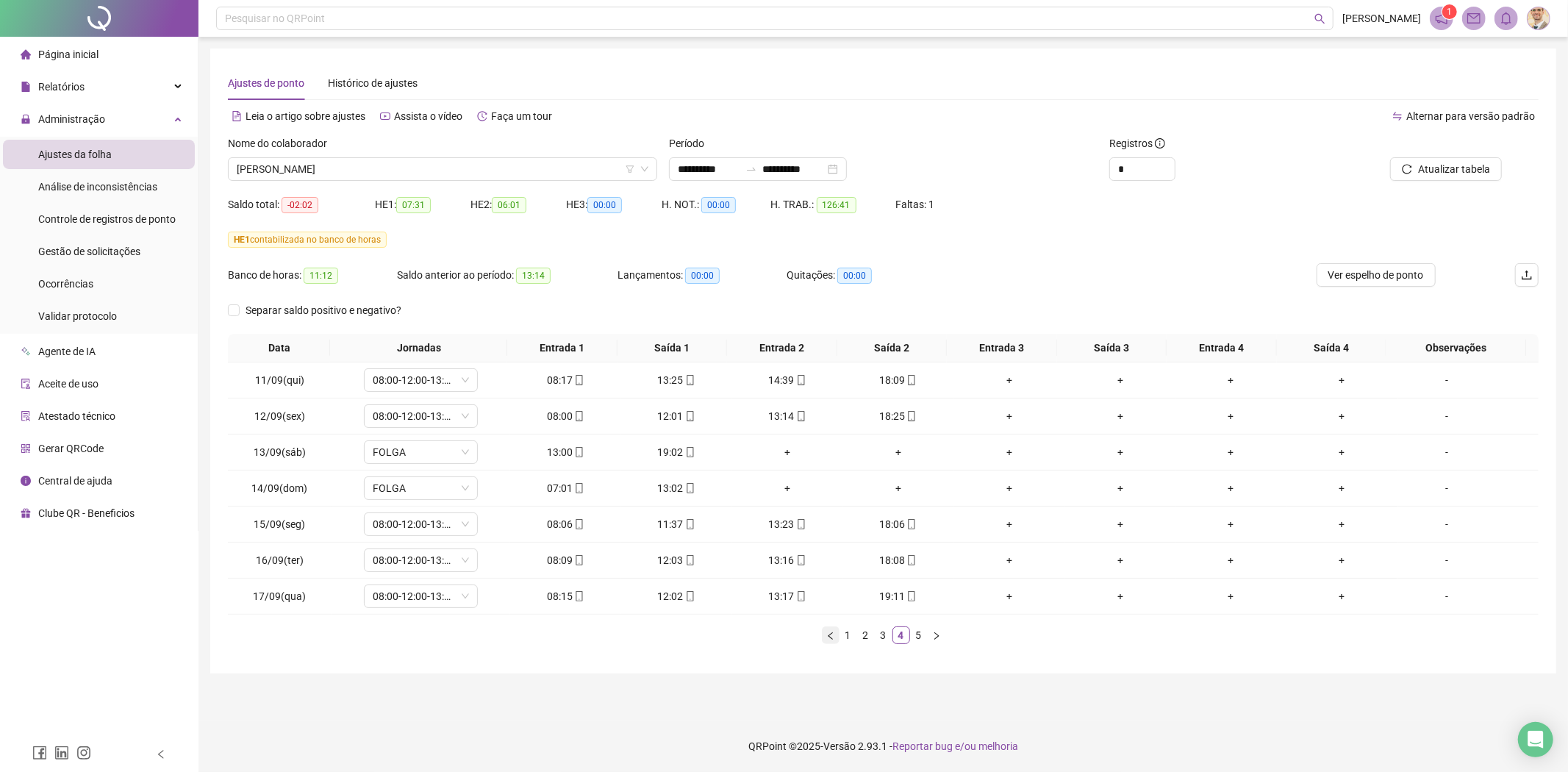
click at [832, 639] on icon "left" at bounding box center [831, 635] width 9 height 9
click at [519, 172] on span "[PERSON_NAME]" at bounding box center [443, 169] width 412 height 22
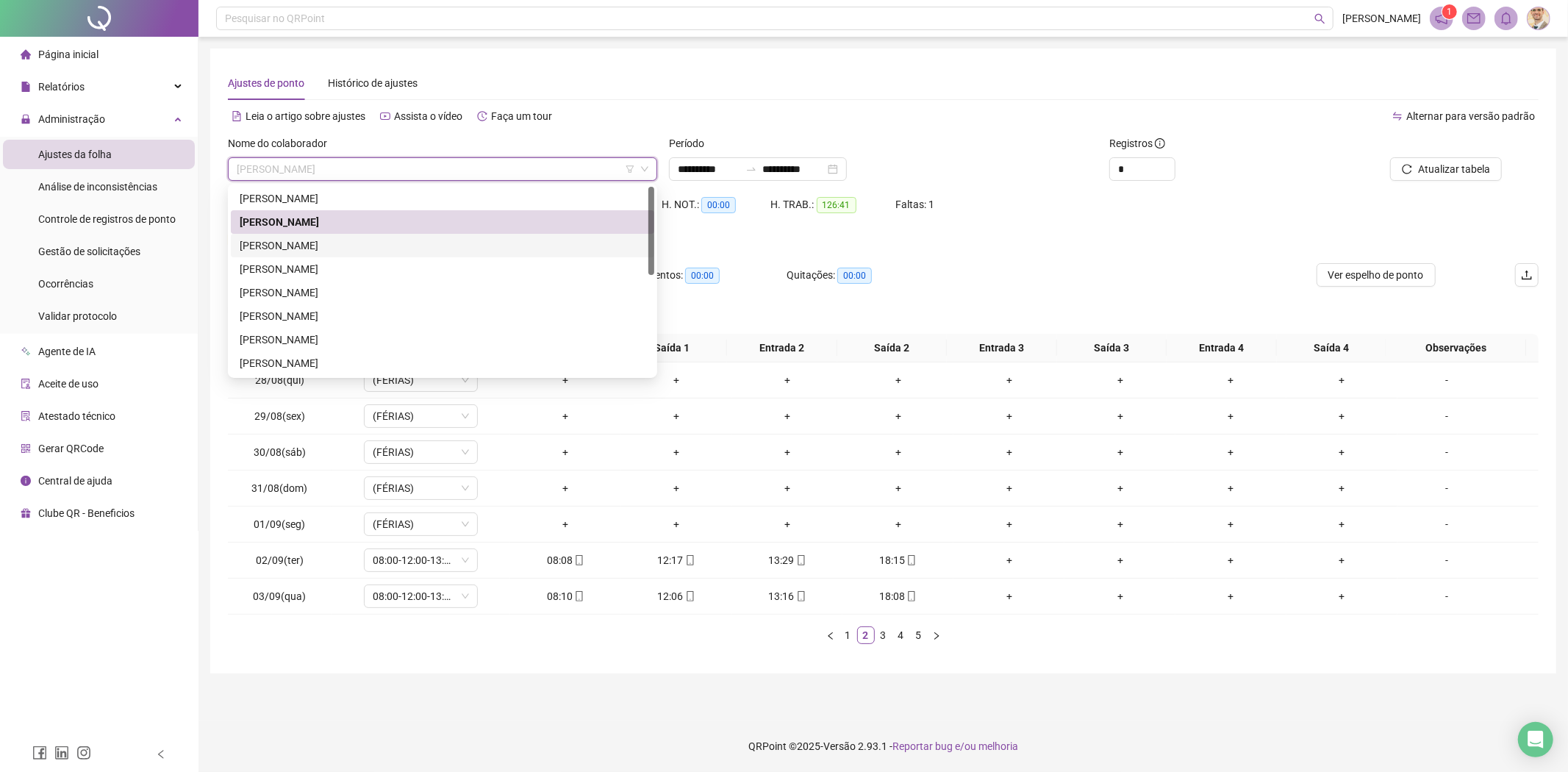
click at [279, 245] on div "[PERSON_NAME]" at bounding box center [442, 245] width 406 height 16
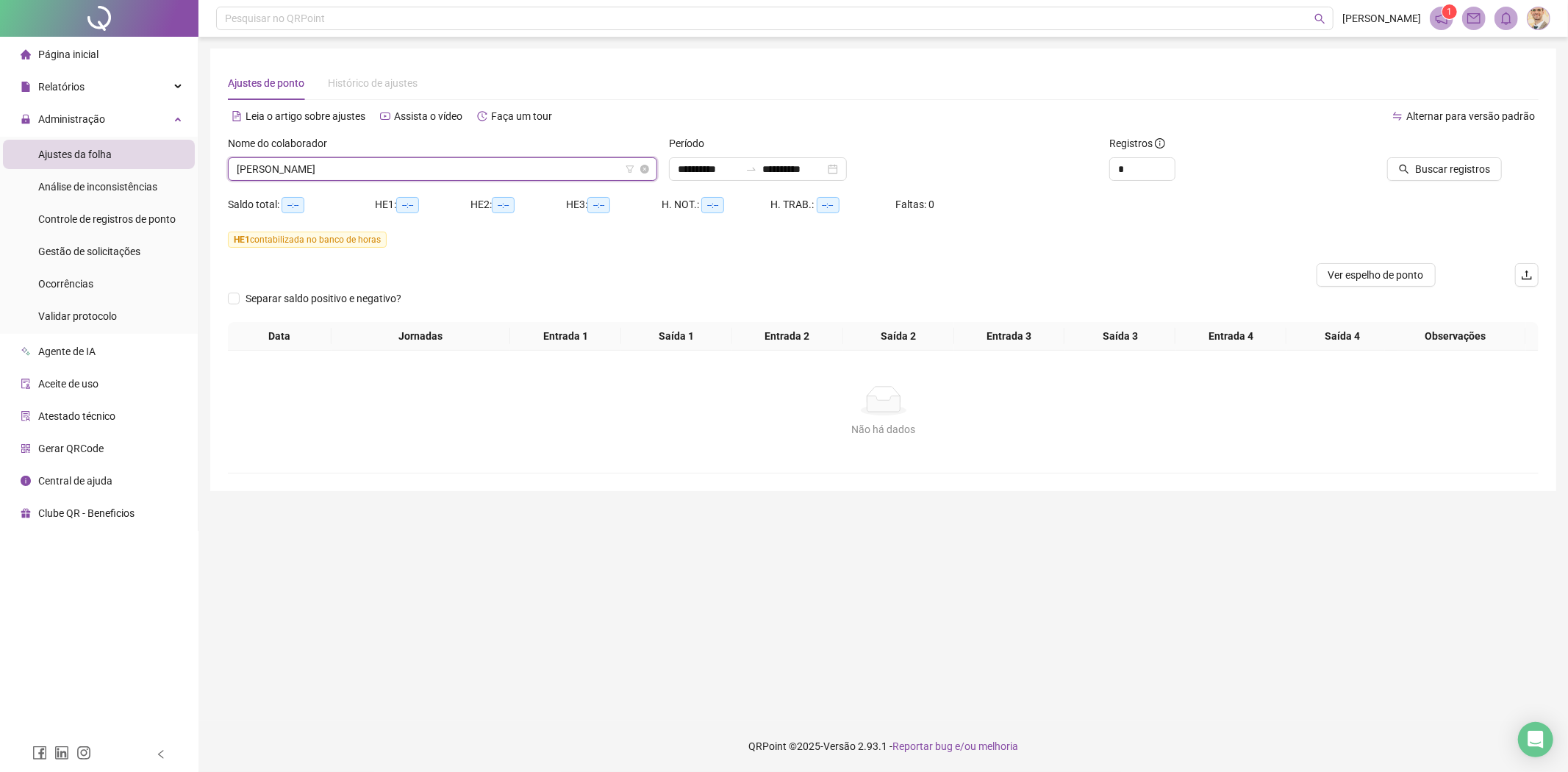
click at [304, 164] on span "[PERSON_NAME]" at bounding box center [443, 169] width 412 height 22
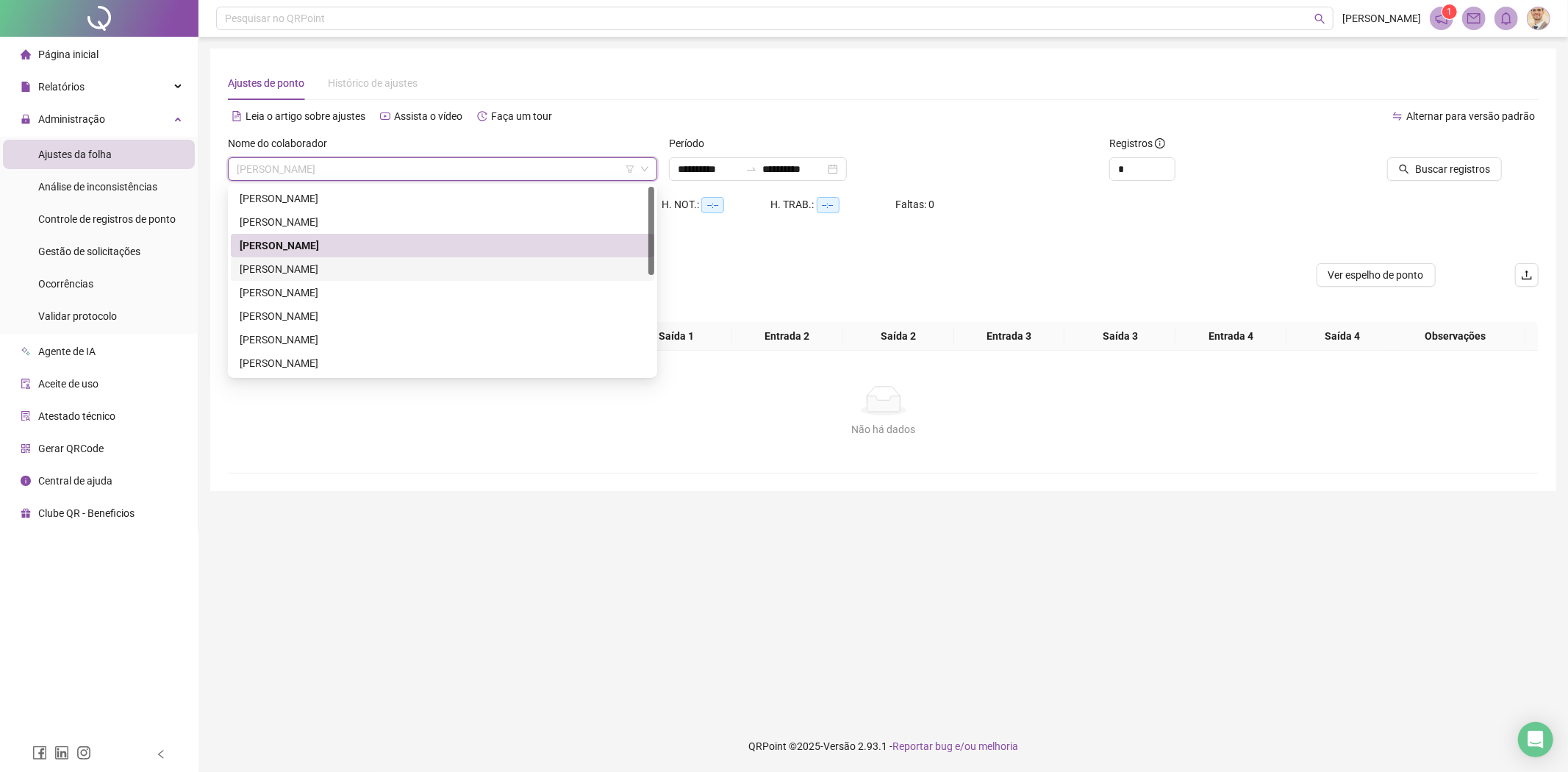
click at [282, 262] on div "[PERSON_NAME]" at bounding box center [442, 268] width 406 height 16
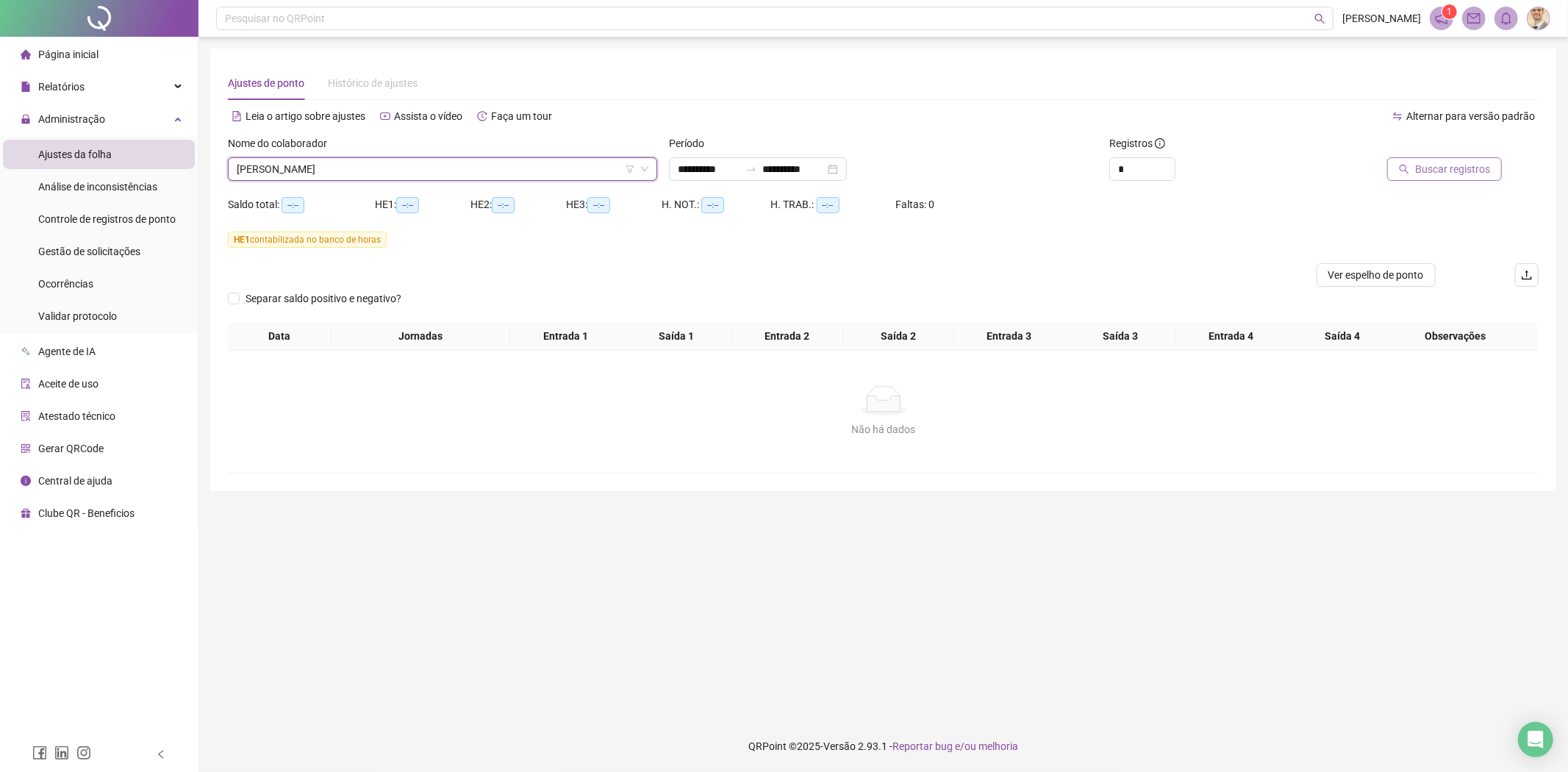
click at [1475, 168] on span "Buscar registros" at bounding box center [1453, 168] width 75 height 16
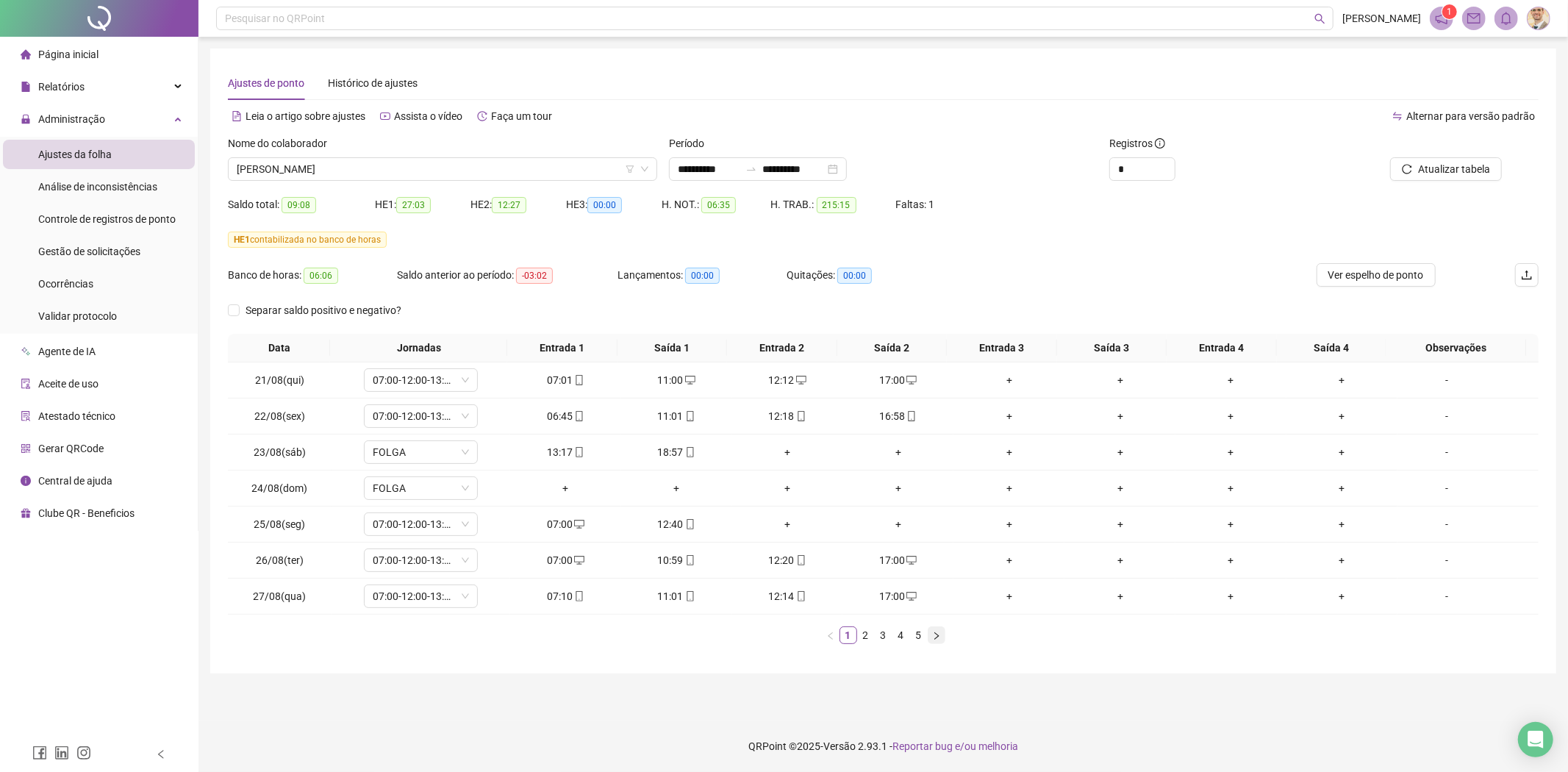
click at [938, 635] on icon "right" at bounding box center [937, 635] width 9 height 9
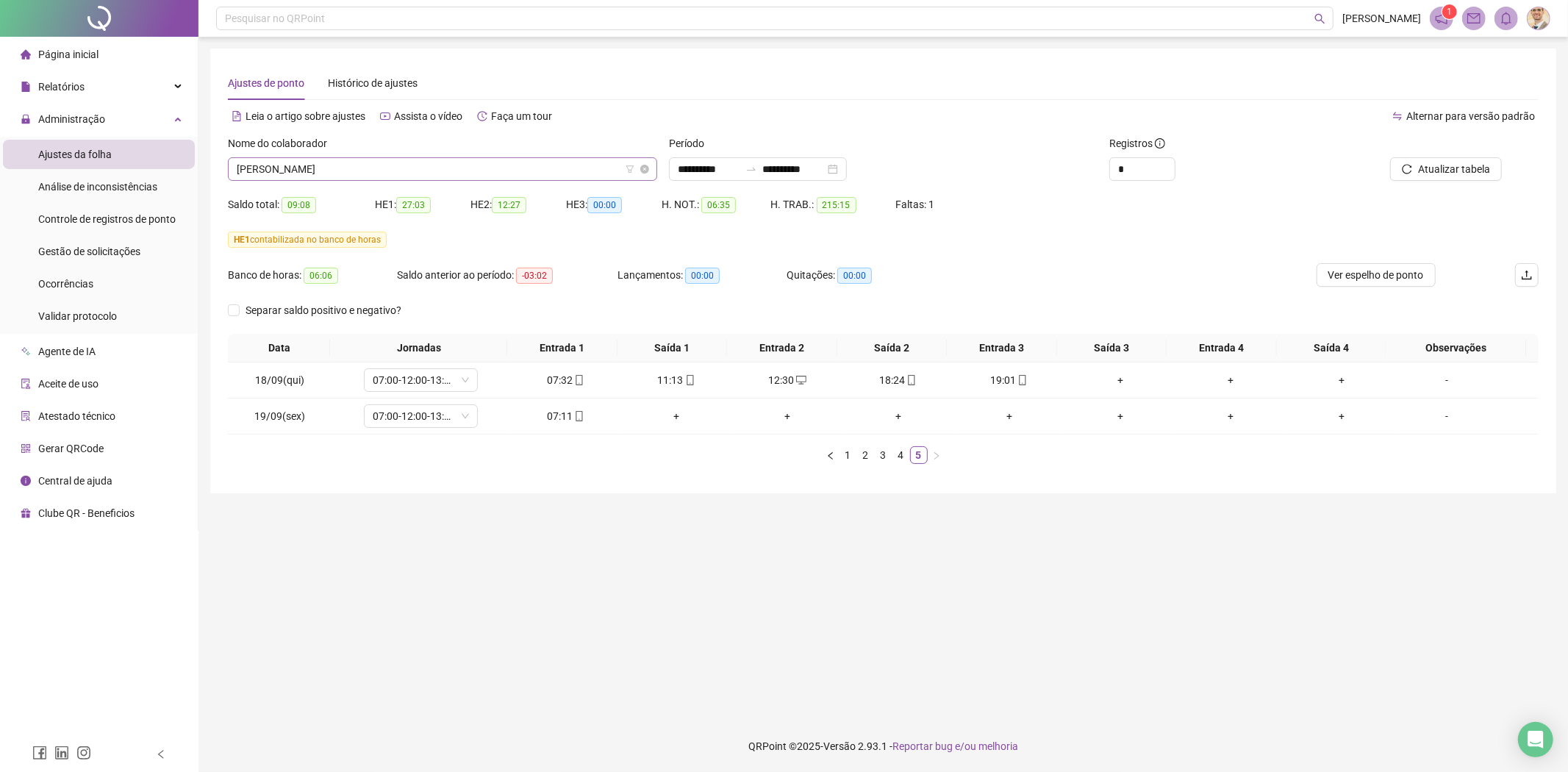
click at [390, 175] on span "[PERSON_NAME]" at bounding box center [443, 169] width 412 height 22
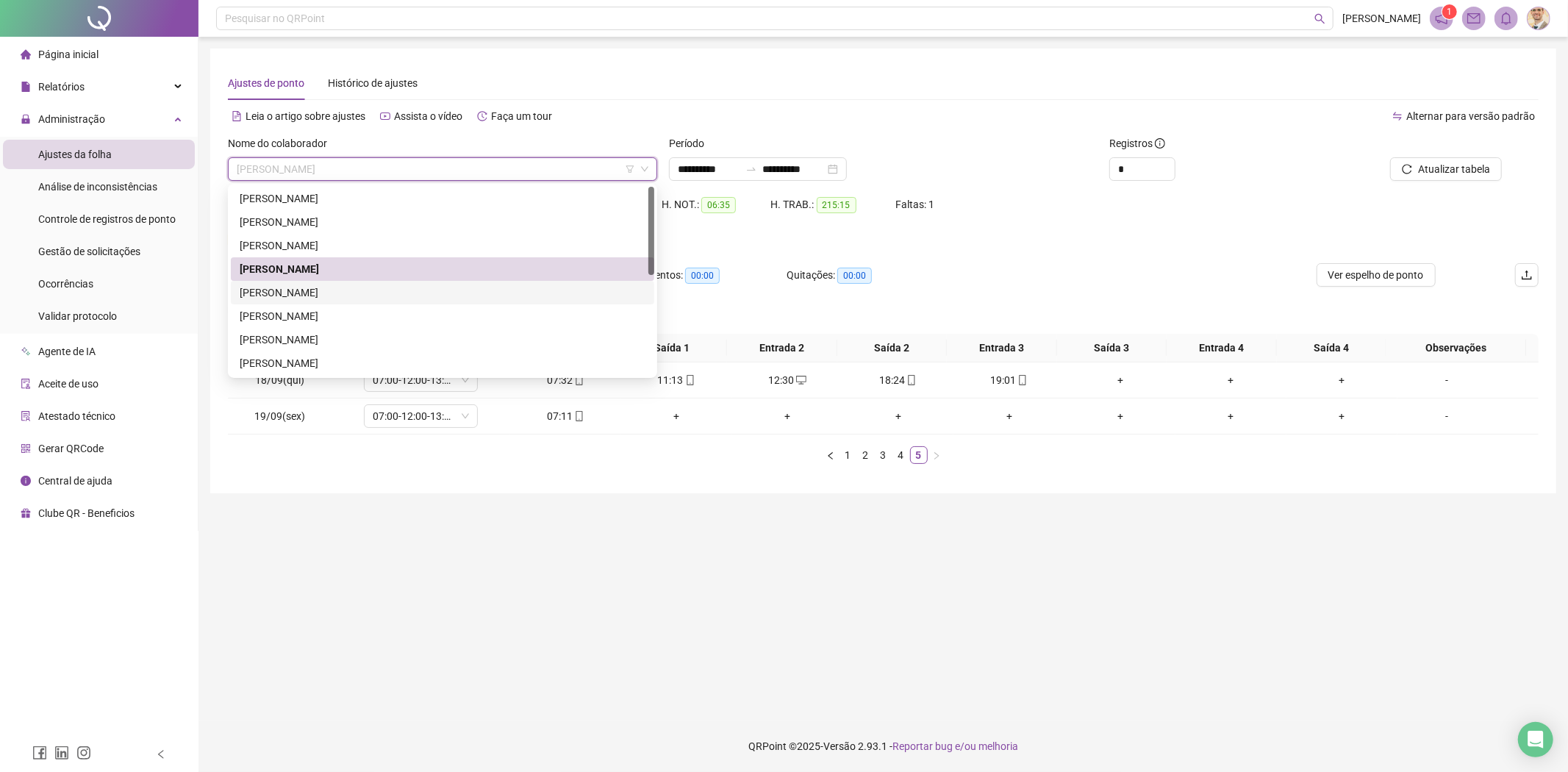
click at [329, 289] on div "[PERSON_NAME]" at bounding box center [442, 292] width 406 height 16
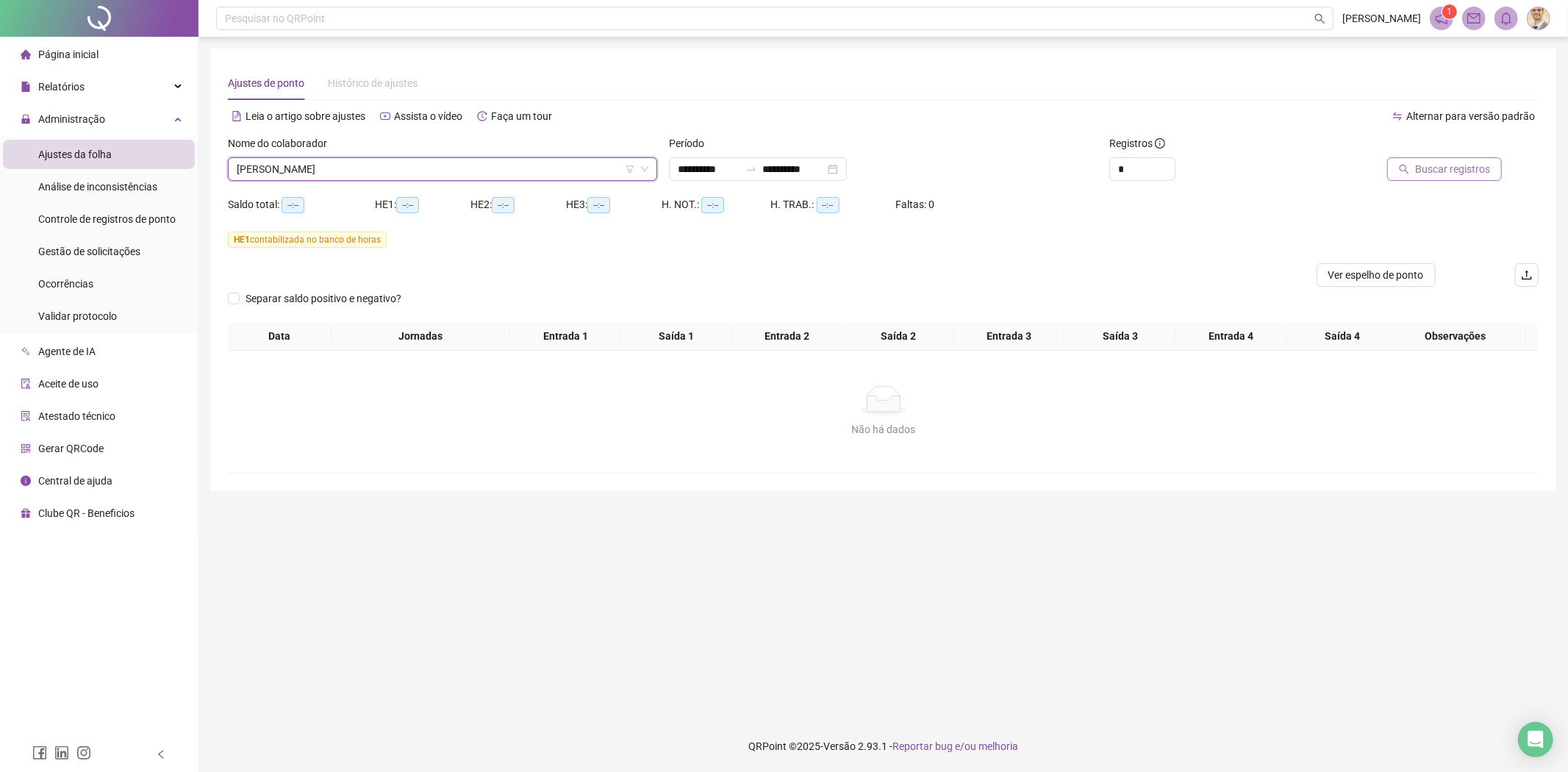
click at [1450, 172] on span "Buscar registros" at bounding box center [1453, 168] width 75 height 16
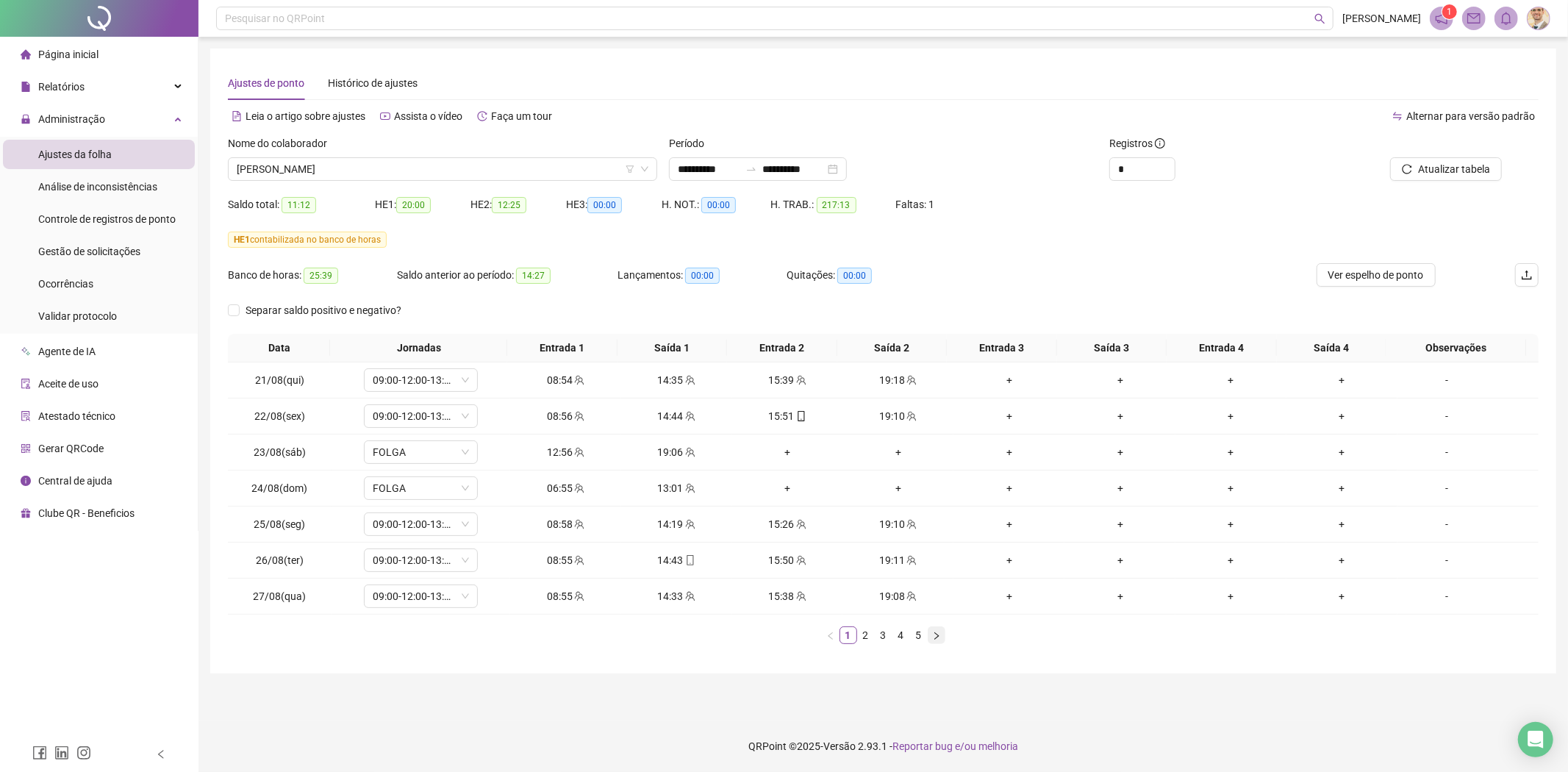
click at [932, 634] on icon "right" at bounding box center [937, 635] width 9 height 9
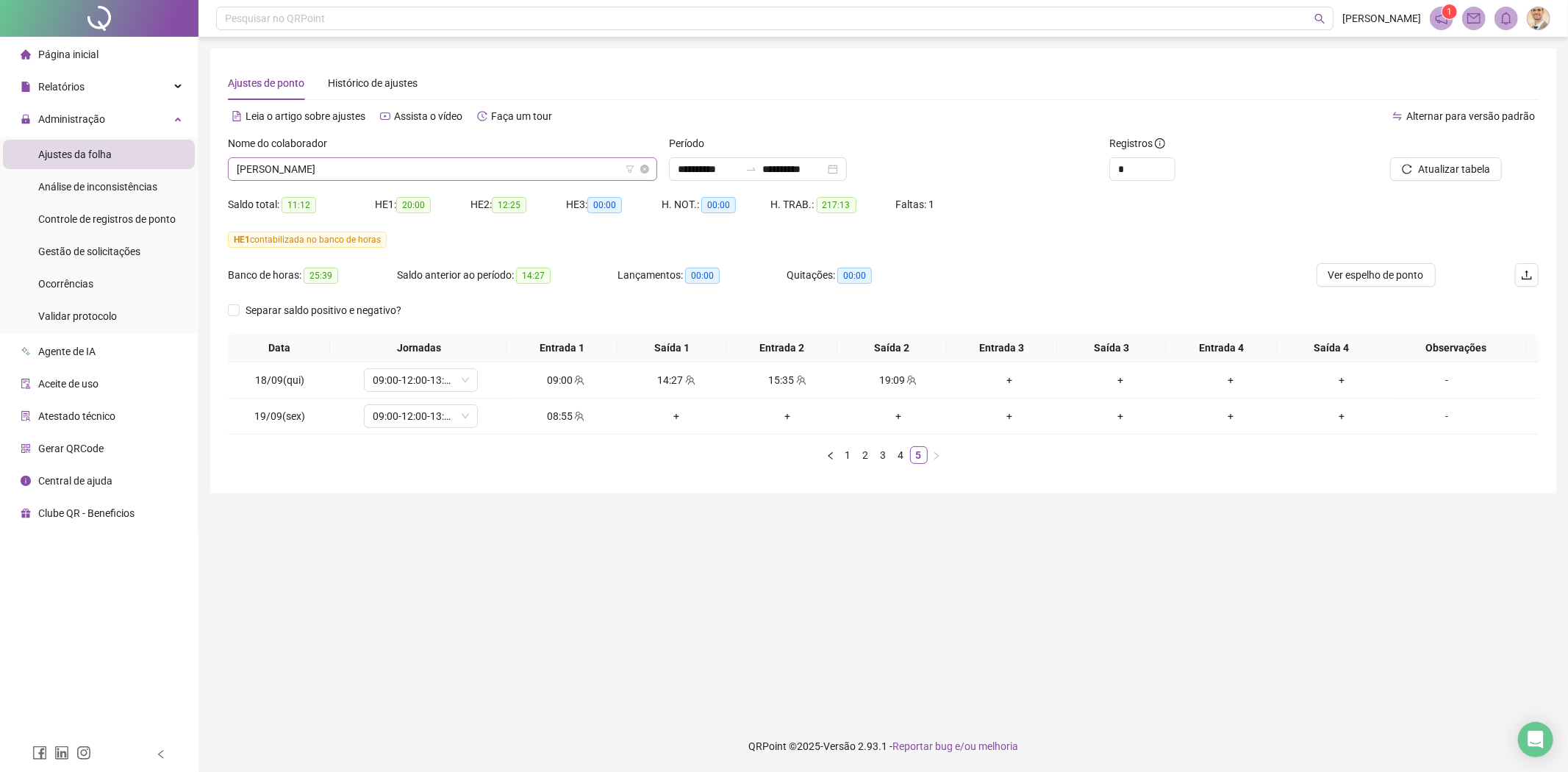
click at [418, 166] on span "[PERSON_NAME]" at bounding box center [443, 169] width 412 height 22
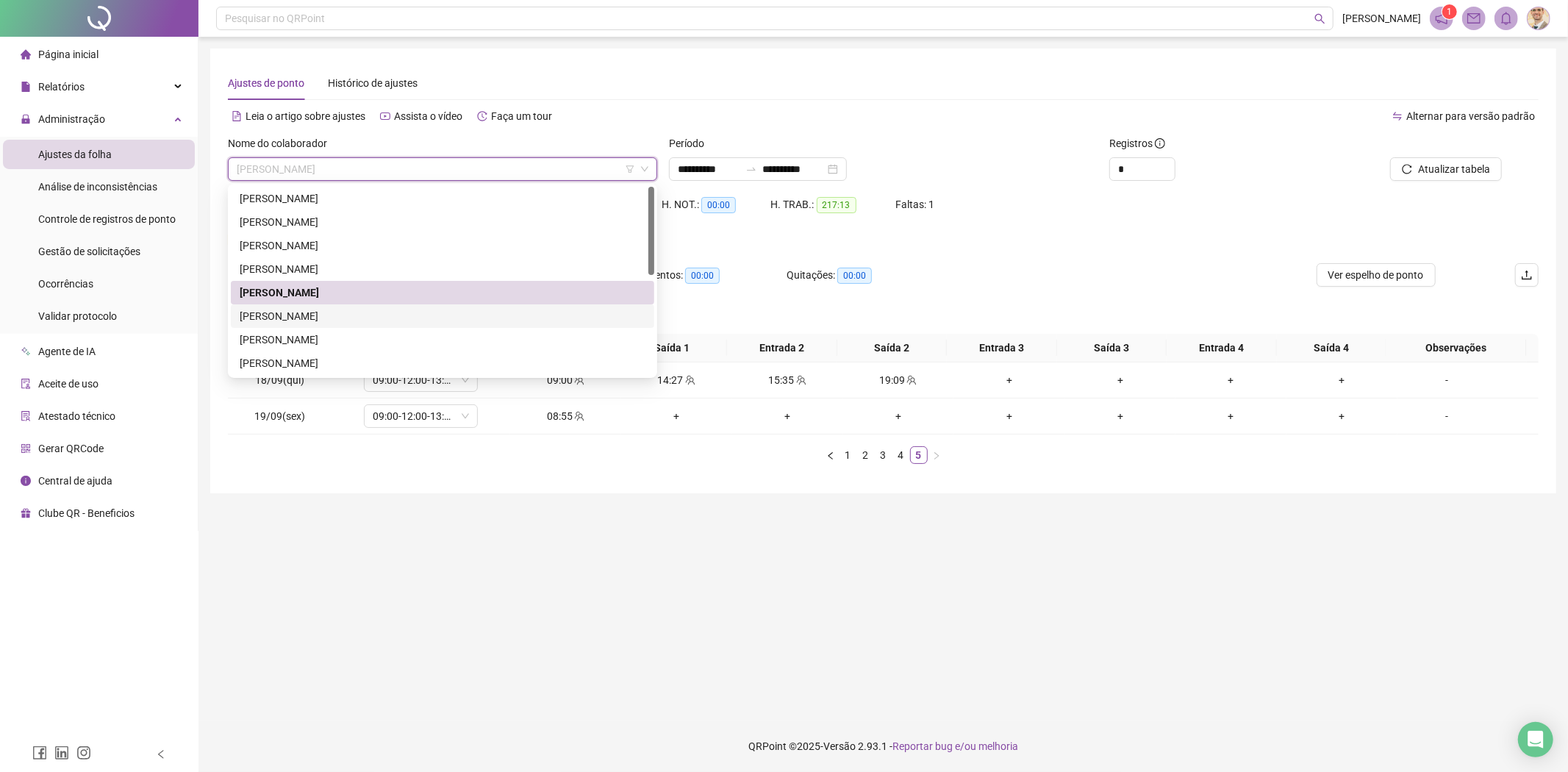
click at [369, 318] on div "[PERSON_NAME]" at bounding box center [442, 315] width 406 height 16
